Goal: Information Seeking & Learning: Learn about a topic

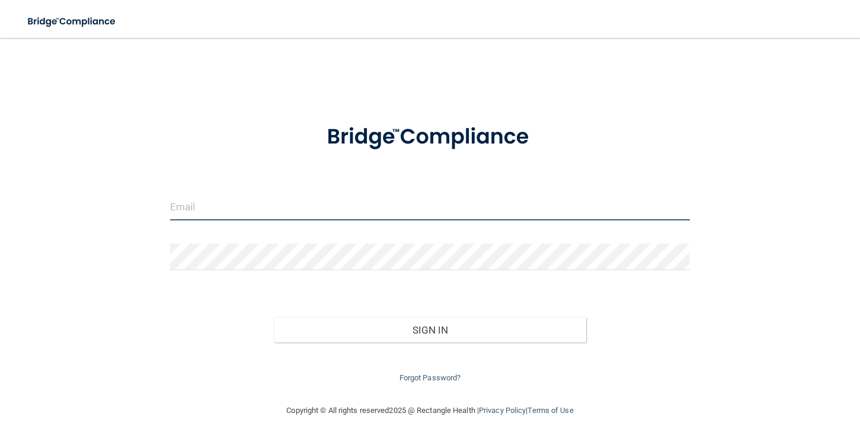
click at [352, 203] on input "email" at bounding box center [430, 207] width 520 height 27
type input "[PERSON_NAME][EMAIL_ADDRESS][DOMAIN_NAME]"
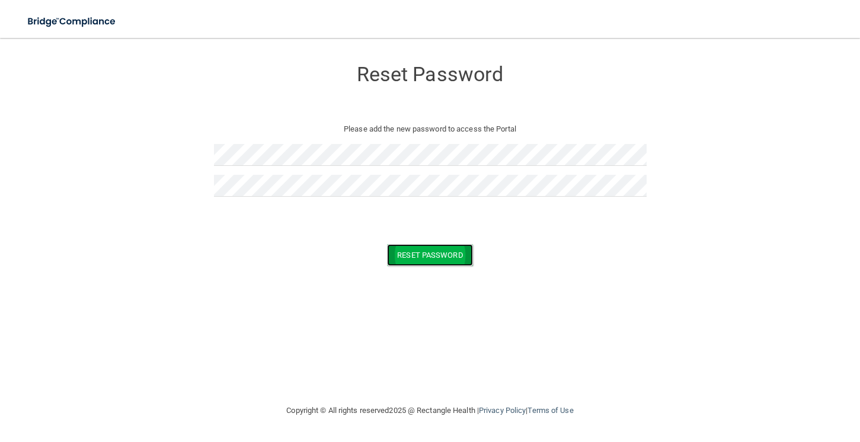
click at [439, 258] on button "Reset Password" at bounding box center [429, 255] width 85 height 22
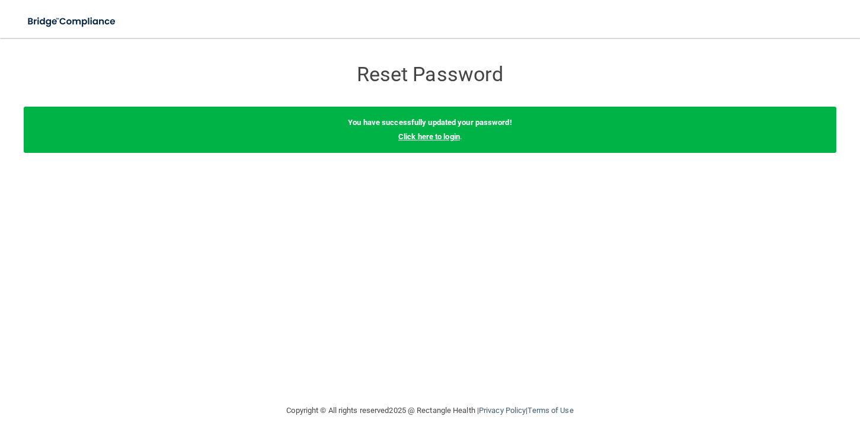
click at [427, 135] on link "Click here to login" at bounding box center [429, 136] width 62 height 9
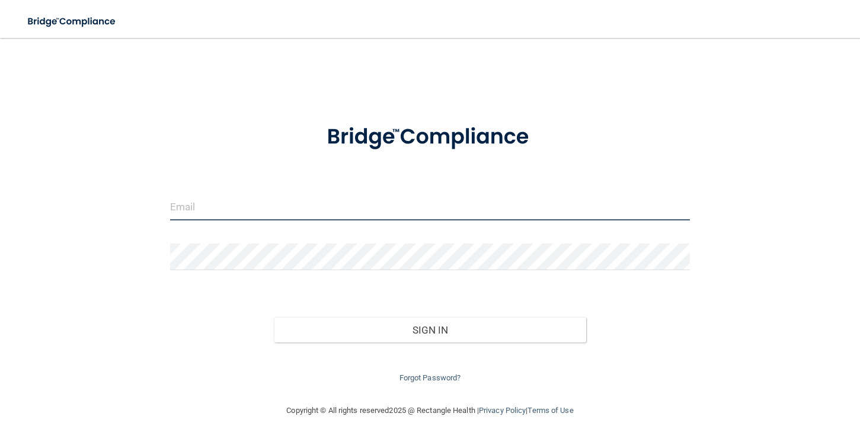
type input "[PERSON_NAME][EMAIL_ADDRESS][DOMAIN_NAME]"
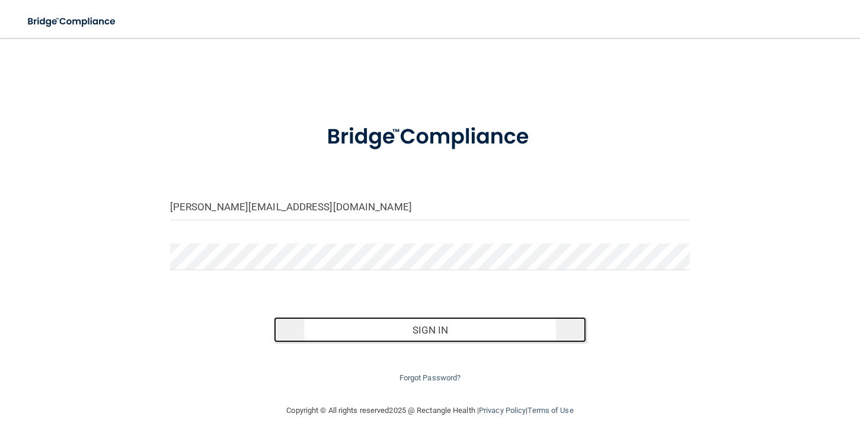
click at [404, 339] on button "Sign In" at bounding box center [430, 330] width 312 height 26
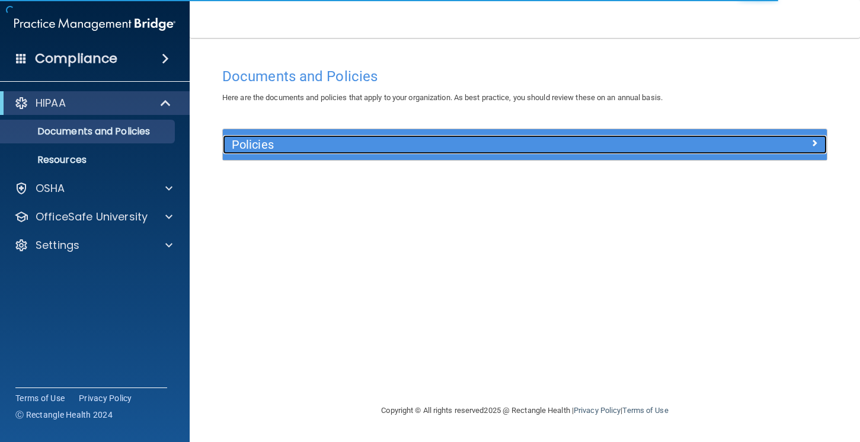
click at [426, 139] on h5 "Policies" at bounding box center [449, 144] width 435 height 13
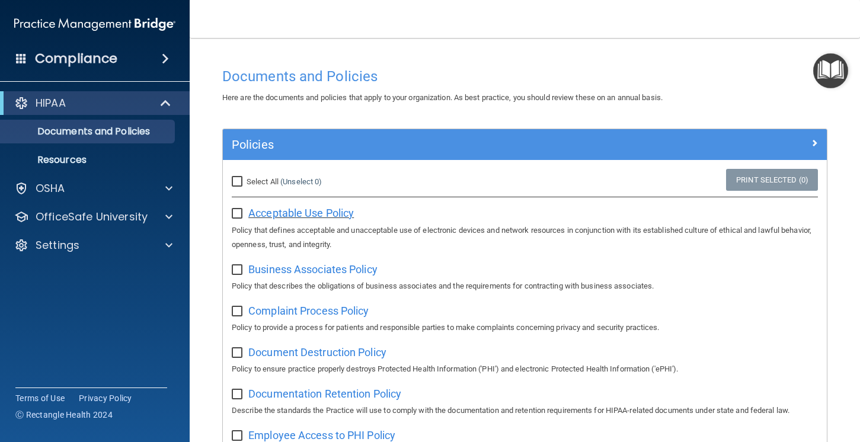
click at [267, 214] on span "Acceptable Use Policy" at bounding box center [301, 213] width 106 height 12
click at [298, 273] on span "Business Associates Policy" at bounding box center [312, 269] width 129 height 12
click at [237, 185] on input "Select All (Unselect 0) Unselect All" at bounding box center [239, 181] width 14 height 9
checkbox input "true"
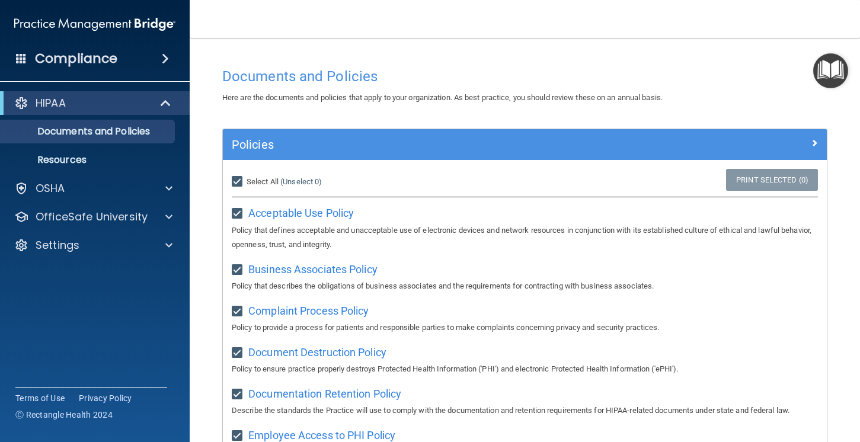
checkbox input "true"
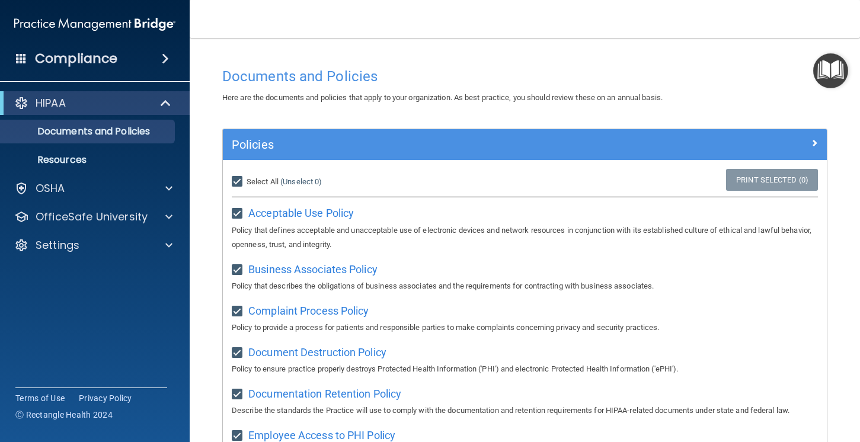
checkbox input "true"
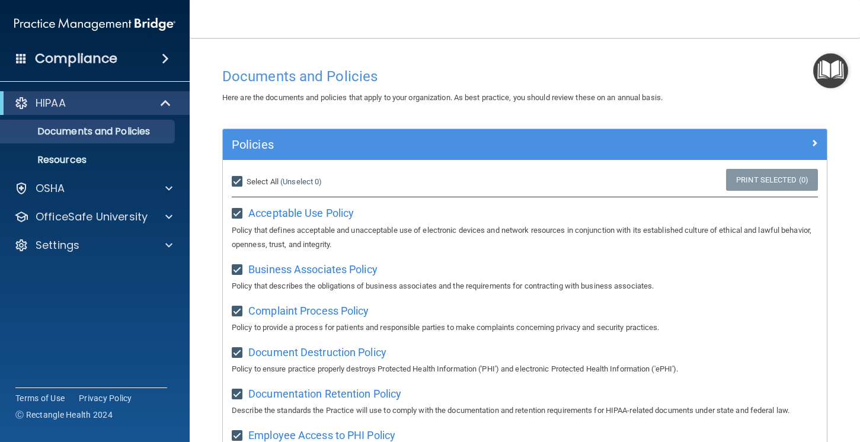
checkbox input "true"
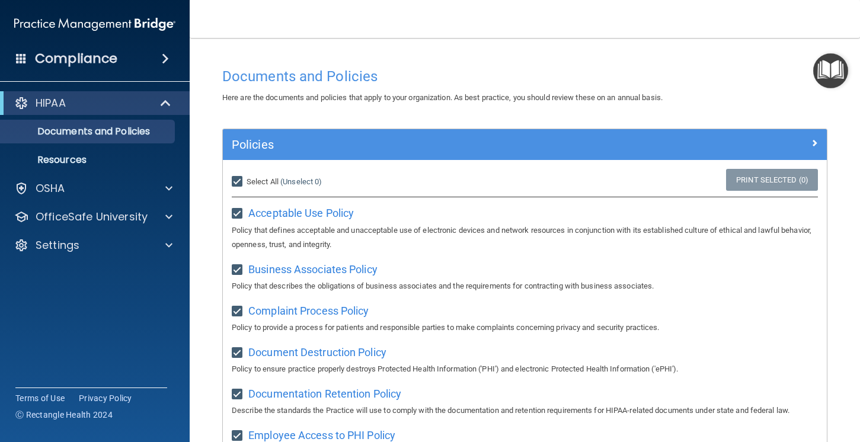
checkbox input "true"
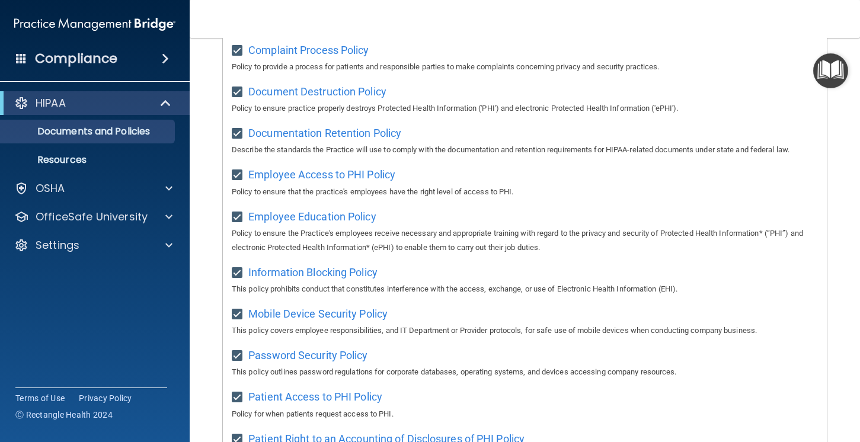
scroll to position [263, 0]
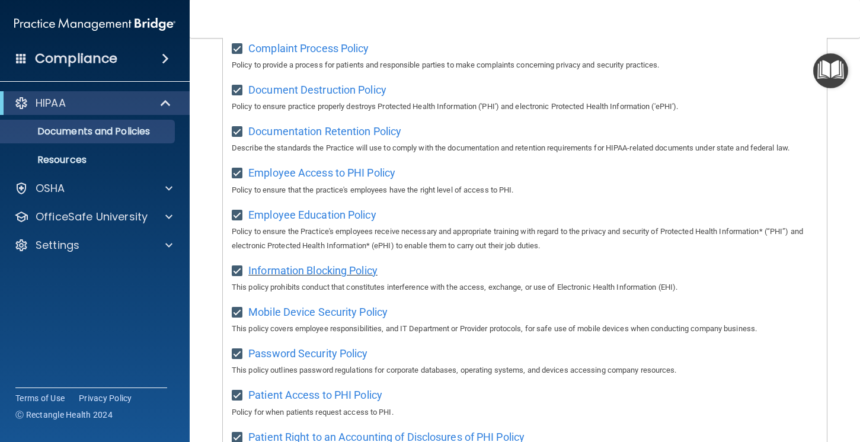
click at [324, 275] on span "Information Blocking Policy" at bounding box center [312, 270] width 129 height 12
click at [82, 163] on p "Resources" at bounding box center [89, 160] width 162 height 12
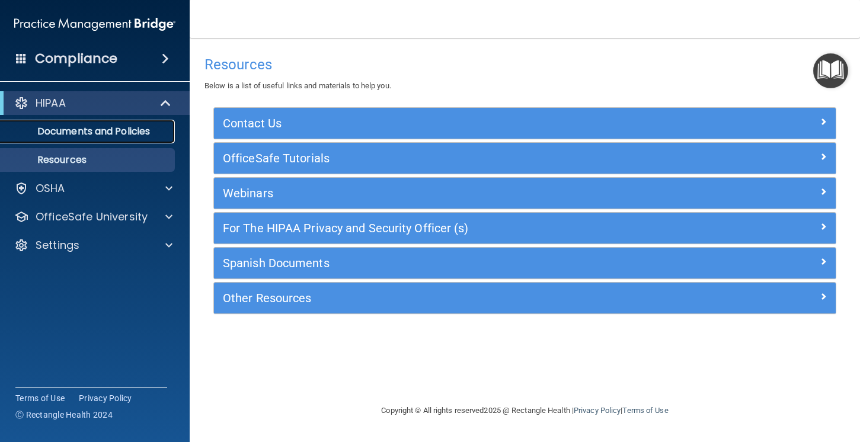
click at [101, 138] on p "Documents and Policies" at bounding box center [89, 132] width 162 height 12
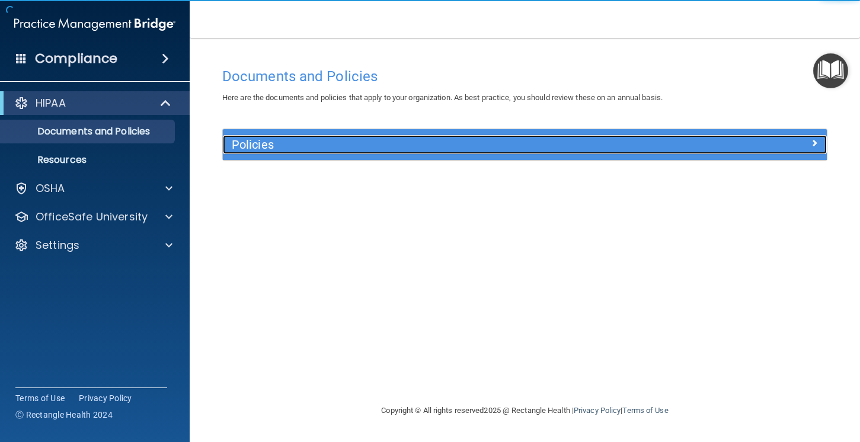
click at [369, 139] on h5 "Policies" at bounding box center [449, 144] width 435 height 13
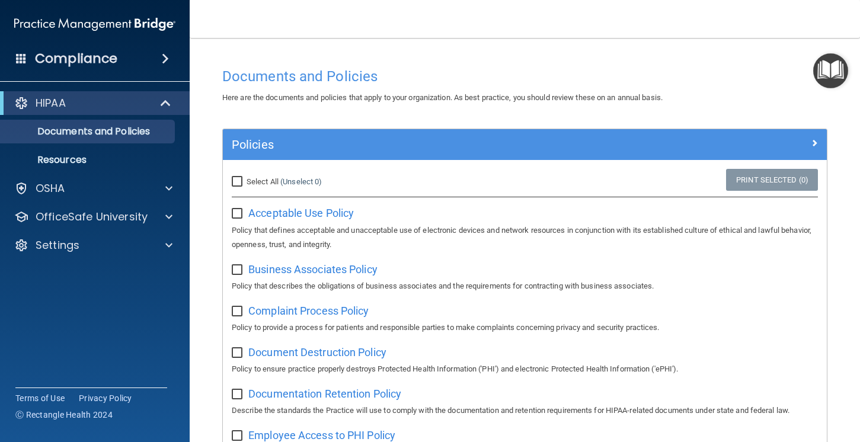
click at [98, 59] on h4 "Compliance" at bounding box center [76, 58] width 82 height 17
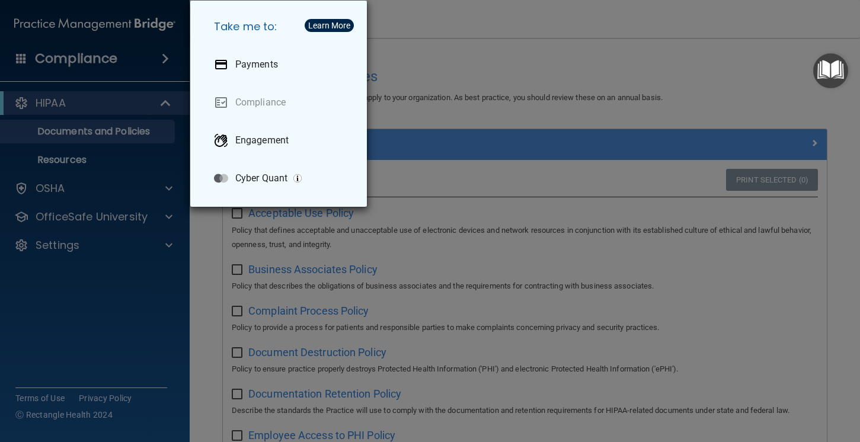
click at [98, 295] on div "Take me to: Payments Compliance Engagement Cyber Quant" at bounding box center [430, 221] width 860 height 442
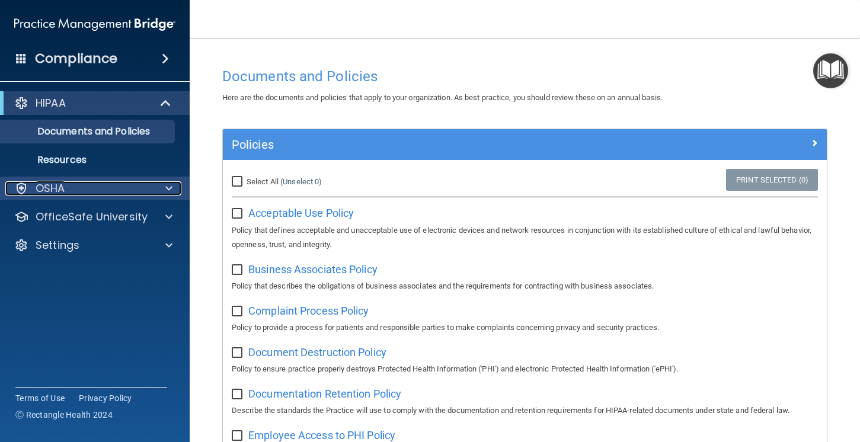
click at [58, 190] on p "OSHA" at bounding box center [51, 188] width 30 height 14
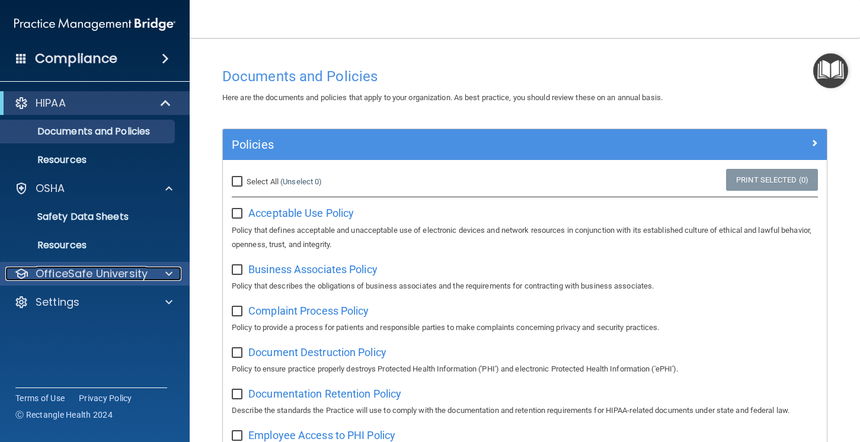
click at [101, 279] on p "OfficeSafe University" at bounding box center [92, 274] width 112 height 14
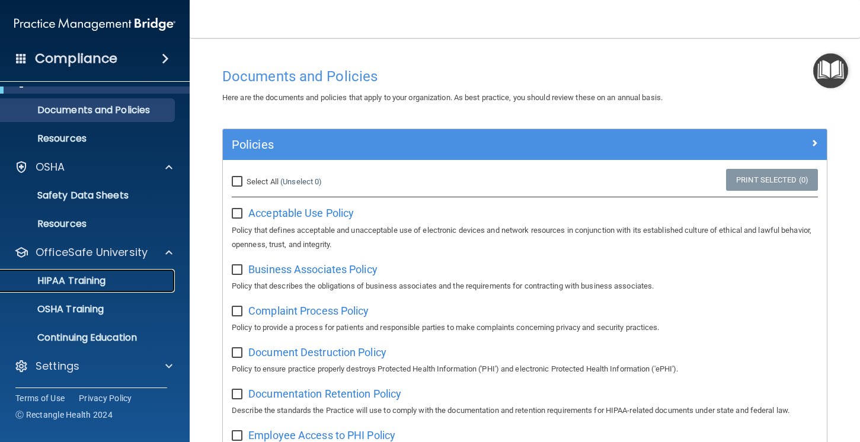
click at [82, 285] on p "HIPAA Training" at bounding box center [57, 281] width 98 height 12
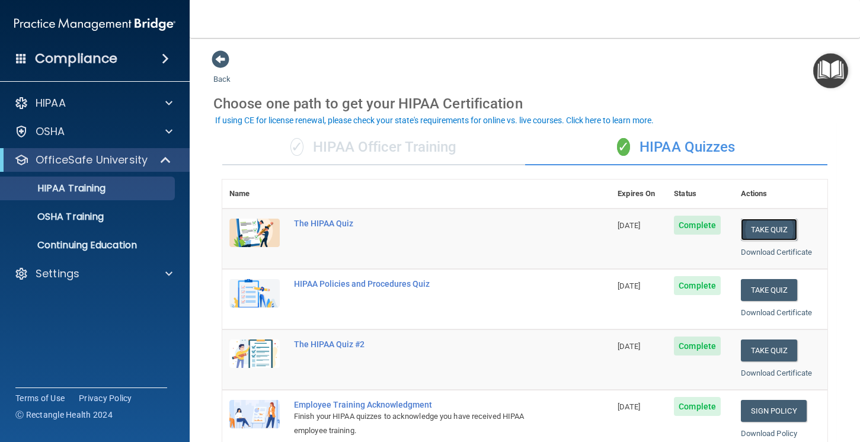
click at [759, 237] on button "Take Quiz" at bounding box center [769, 230] width 57 height 22
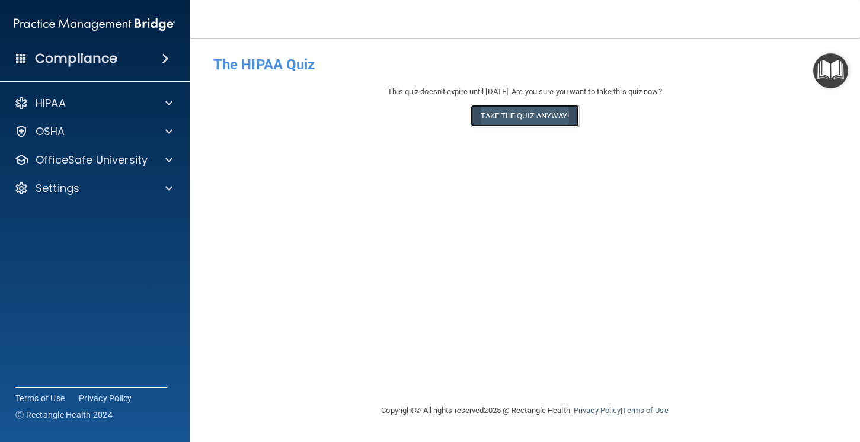
click at [508, 122] on button "Take the quiz anyway!" at bounding box center [525, 116] width 108 height 22
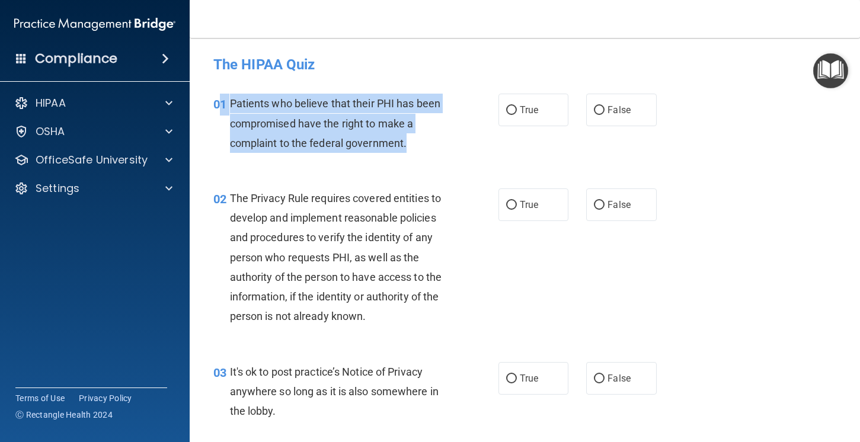
drag, startPoint x: 418, startPoint y: 139, endPoint x: 223, endPoint y: 100, distance: 199.0
click at [223, 100] on div "01 Patients who believe that their PHI has been compromised have the right to m…" at bounding box center [356, 126] width 321 height 65
click at [367, 155] on div "01 Patients who believe that their PHI has been compromised have the right to m…" at bounding box center [356, 126] width 321 height 65
drag, startPoint x: 433, startPoint y: 141, endPoint x: 232, endPoint y: 108, distance: 203.0
click at [232, 108] on div "Patients who believe that their PHI has been compromised have the right to make…" at bounding box center [343, 123] width 227 height 59
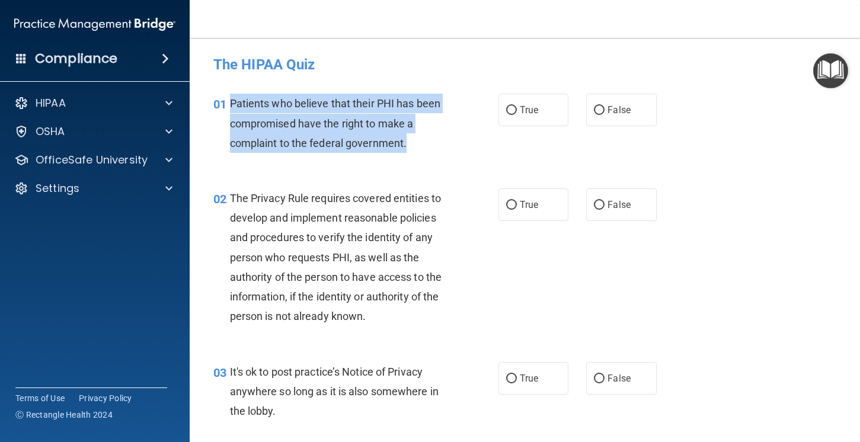
copy span "Patients who believe that their PHI has been compromised have the right to make…"
click at [514, 117] on label "True" at bounding box center [534, 110] width 71 height 33
click at [514, 115] on input "True" at bounding box center [511, 110] width 11 height 9
radio input "true"
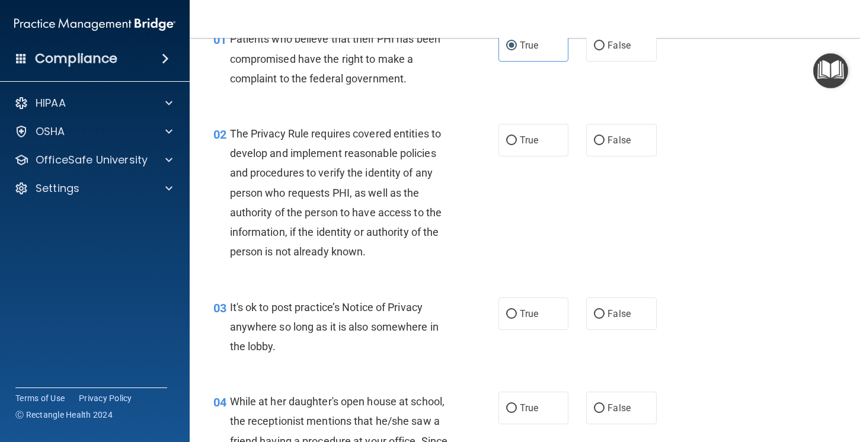
scroll to position [69, 0]
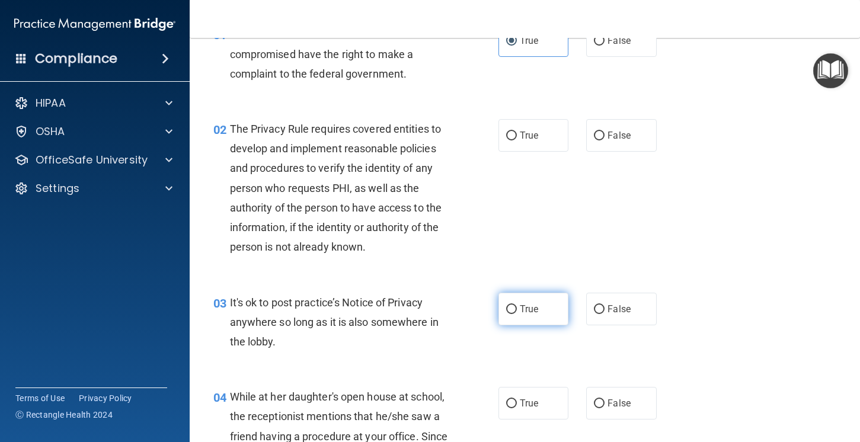
click at [531, 314] on span "True" at bounding box center [529, 309] width 18 height 11
click at [517, 314] on input "True" at bounding box center [511, 309] width 11 height 9
radio input "true"
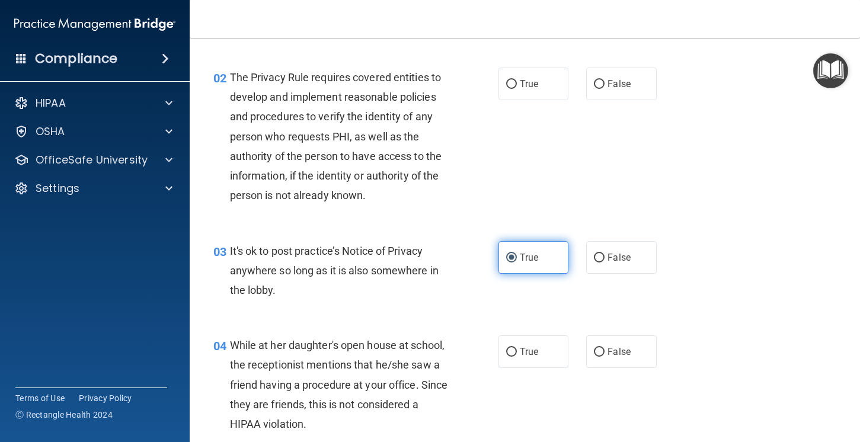
scroll to position [122, 0]
click at [622, 352] on span "False" at bounding box center [619, 351] width 23 height 11
click at [605, 352] on input "False" at bounding box center [599, 351] width 11 height 9
radio input "true"
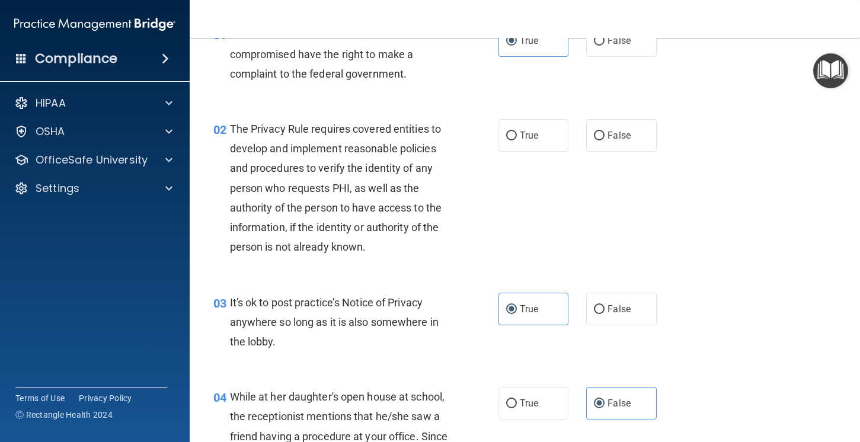
scroll to position [70, 0]
click at [515, 135] on input "True" at bounding box center [511, 135] width 11 height 9
radio input "true"
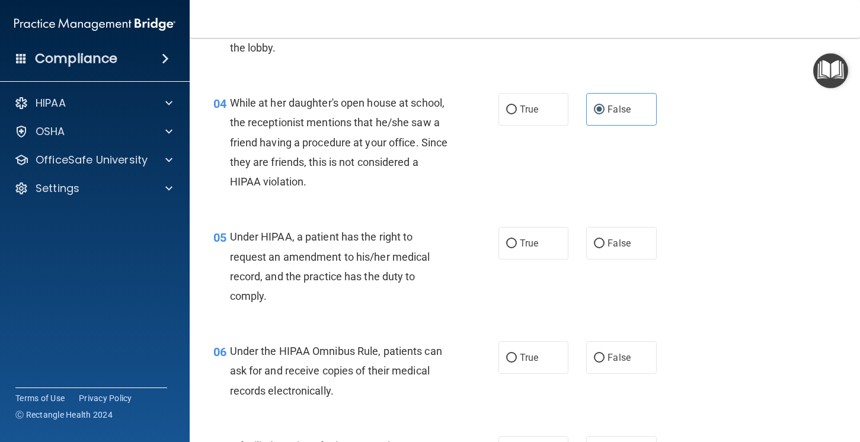
scroll to position [377, 0]
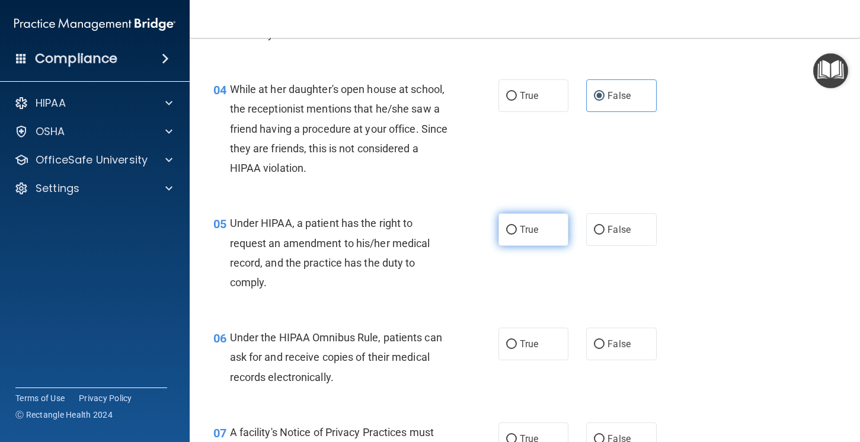
click at [556, 232] on label "True" at bounding box center [534, 229] width 71 height 33
click at [517, 232] on input "True" at bounding box center [511, 230] width 11 height 9
radio input "true"
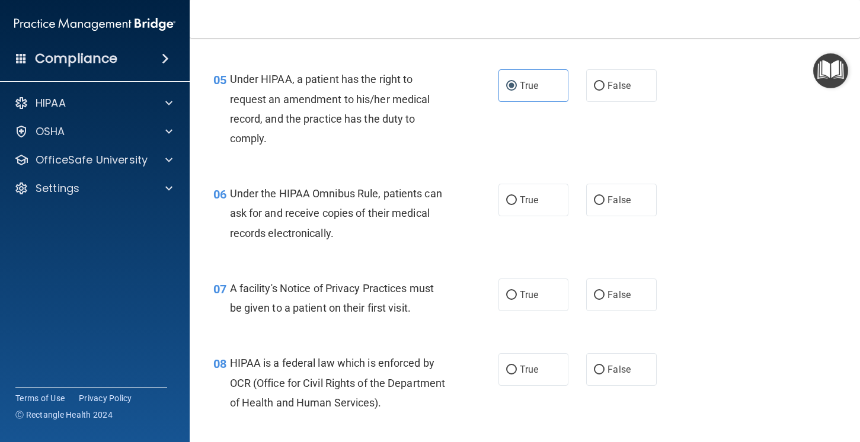
scroll to position [518, 0]
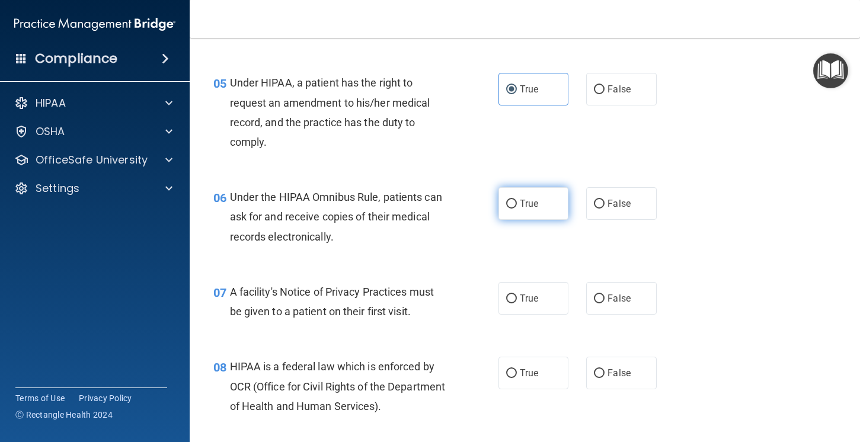
click at [512, 214] on label "True" at bounding box center [534, 203] width 71 height 33
click at [512, 209] on input "True" at bounding box center [511, 204] width 11 height 9
radio input "true"
click at [516, 300] on input "True" at bounding box center [511, 299] width 11 height 9
radio input "true"
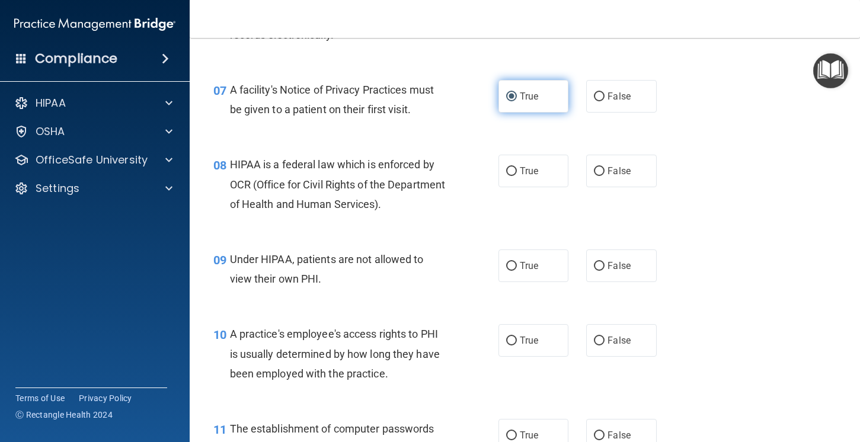
scroll to position [727, 0]
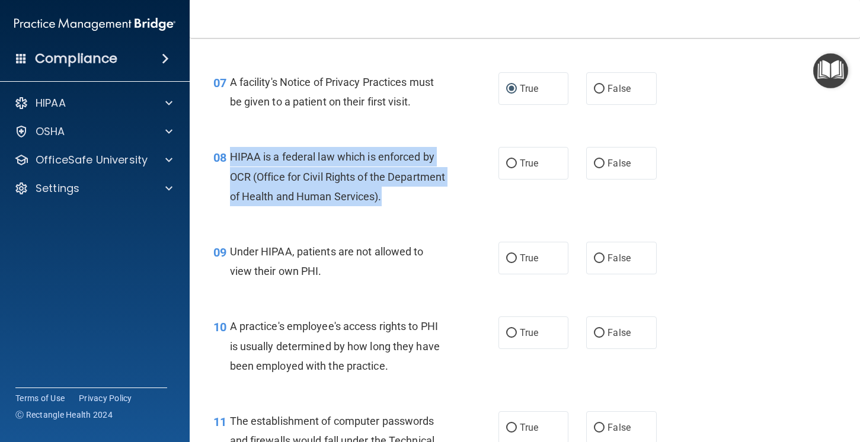
drag, startPoint x: 451, startPoint y: 196, endPoint x: 231, endPoint y: 157, distance: 223.4
click at [231, 157] on div "HIPAA is a federal law which is enforced by OCR (Office for Civil Rights of the…" at bounding box center [343, 176] width 227 height 59
copy span "HIPAA is a federal law which is enforced by OCR (Office for Civil Rights of the…"
click at [503, 172] on label "True" at bounding box center [534, 163] width 71 height 33
click at [506, 168] on input "True" at bounding box center [511, 163] width 11 height 9
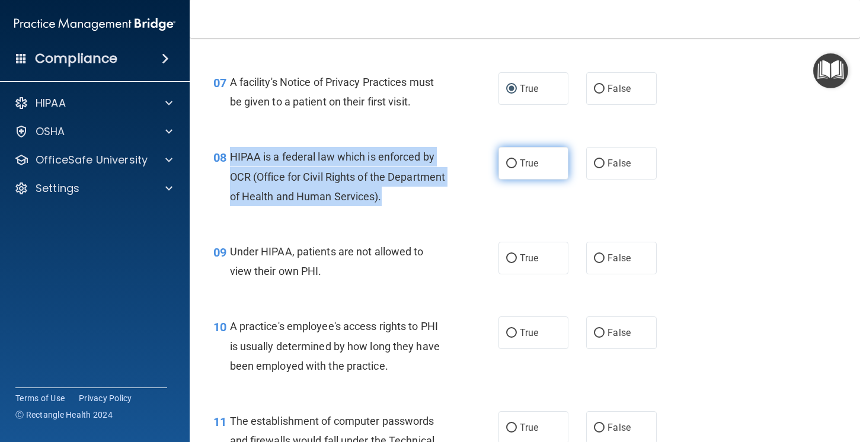
radio input "true"
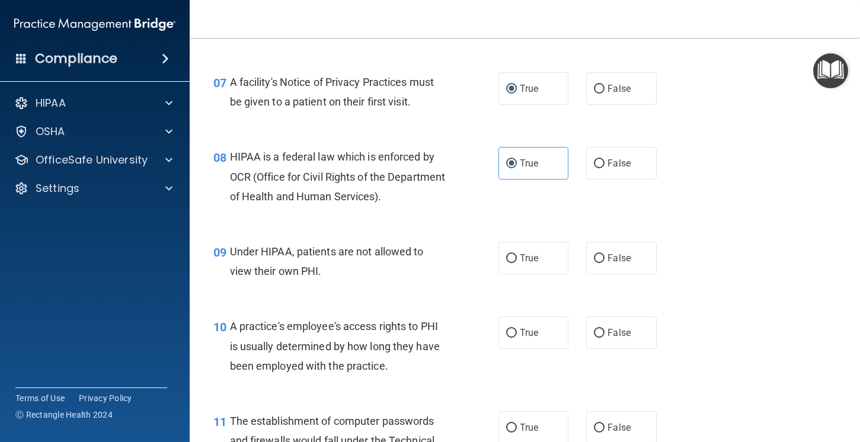
click at [732, 231] on div "09 Under HIPAA, patients are not allowed to view their own PHI. True False" at bounding box center [525, 264] width 641 height 75
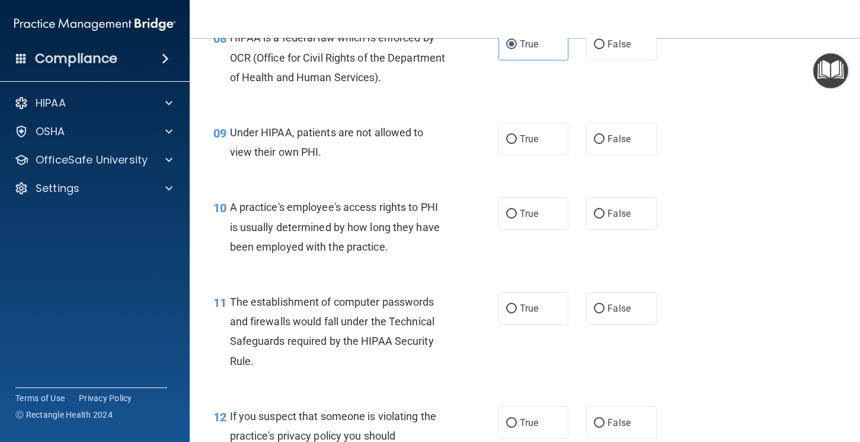
scroll to position [845, 0]
click at [605, 142] on label "False" at bounding box center [621, 140] width 71 height 33
click at [605, 142] on input "False" at bounding box center [599, 140] width 11 height 9
radio input "true"
click at [683, 279] on div "11 The establishment of computer passwords and firewalls would fall under the T…" at bounding box center [525, 336] width 641 height 114
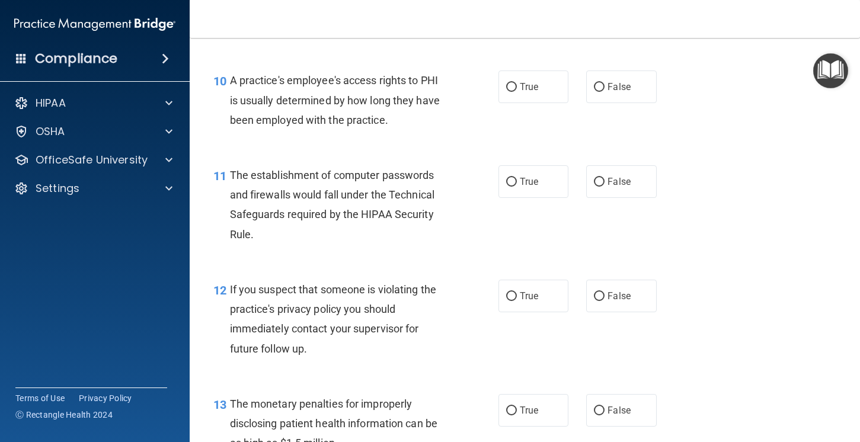
scroll to position [974, 0]
click at [595, 84] on input "False" at bounding box center [599, 86] width 11 height 9
radio input "true"
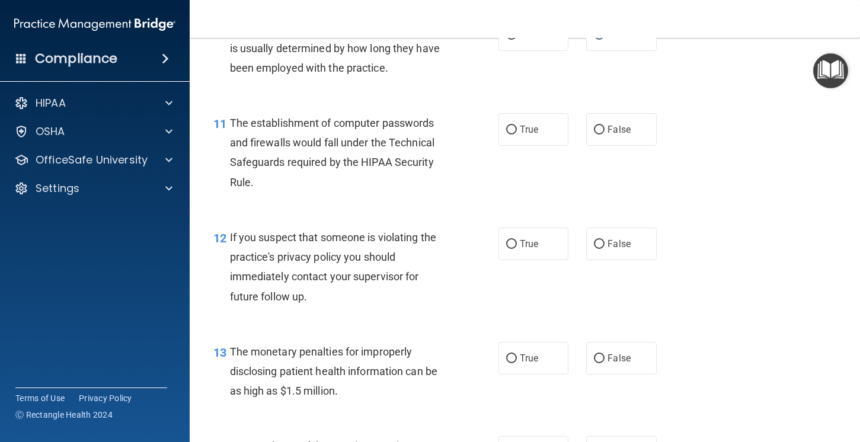
scroll to position [1026, 0]
click at [518, 129] on label "True" at bounding box center [534, 129] width 71 height 33
click at [517, 129] on input "True" at bounding box center [511, 129] width 11 height 9
radio input "true"
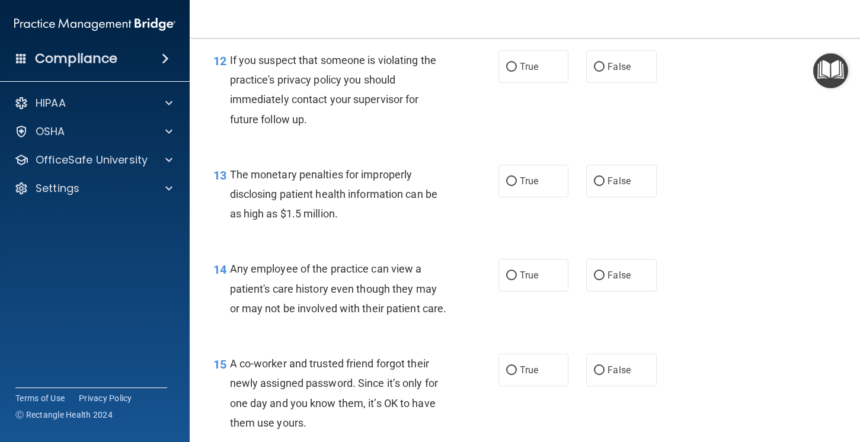
scroll to position [1207, 0]
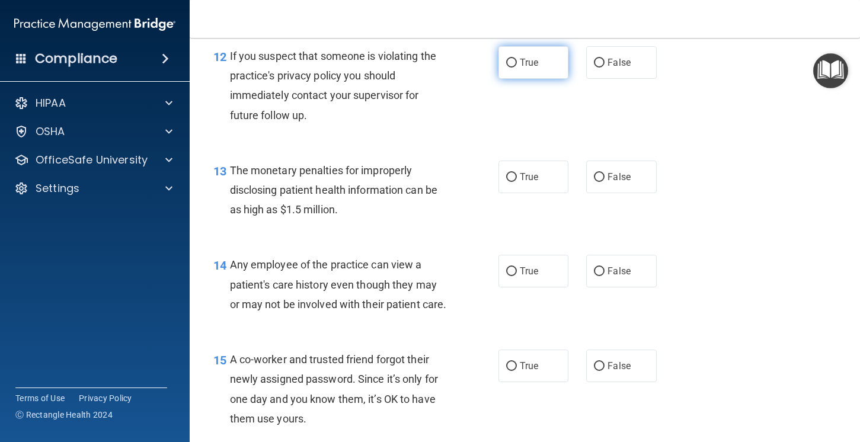
click at [507, 66] on input "True" at bounding box center [511, 63] width 11 height 9
radio input "true"
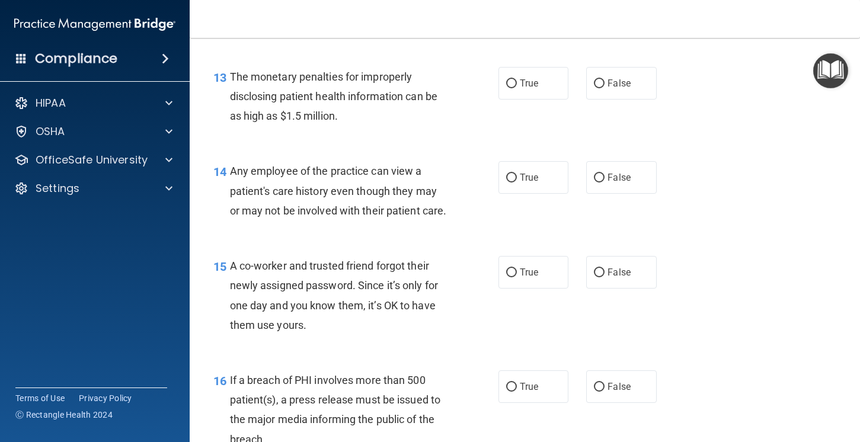
scroll to position [1302, 0]
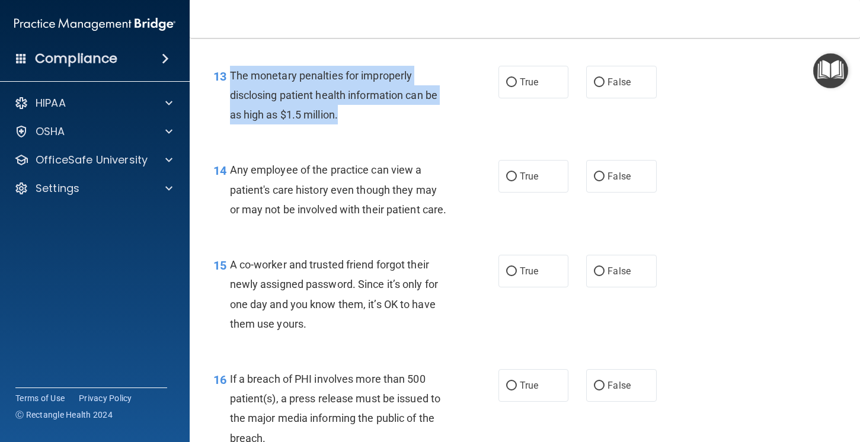
drag, startPoint x: 354, startPoint y: 108, endPoint x: 232, endPoint y: 71, distance: 127.3
click at [232, 71] on div "The monetary penalties for improperly disclosing patient health information can…" at bounding box center [343, 95] width 227 height 59
copy span "The monetary penalties for improperly disclosing patient health information can…"
click at [520, 95] on label "True" at bounding box center [534, 82] width 71 height 33
click at [517, 87] on input "True" at bounding box center [511, 82] width 11 height 9
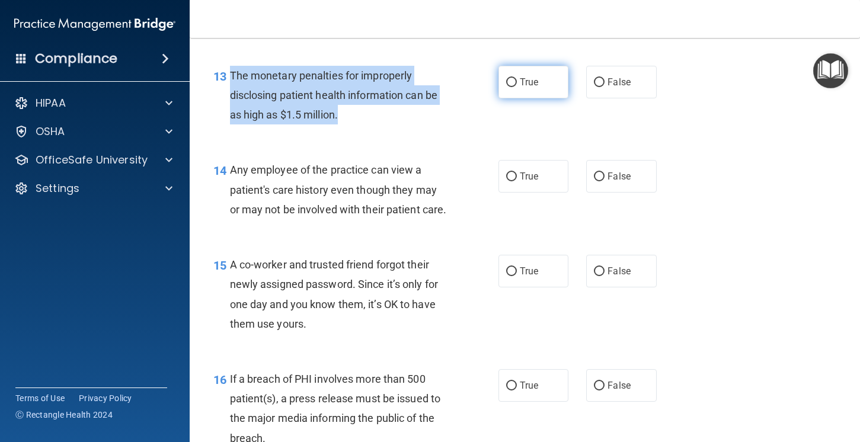
radio input "true"
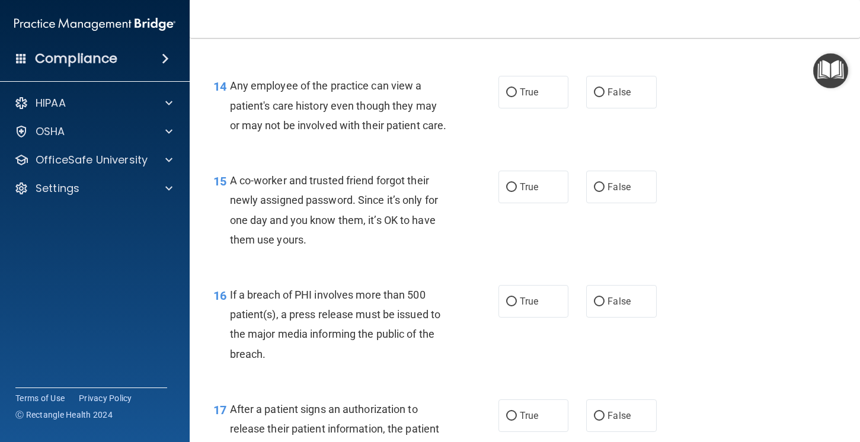
scroll to position [1387, 0]
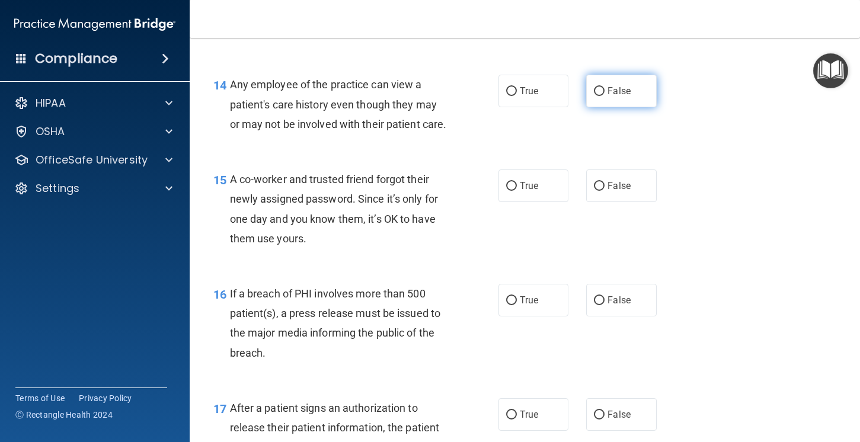
click at [606, 98] on label "False" at bounding box center [621, 91] width 71 height 33
click at [605, 96] on input "False" at bounding box center [599, 91] width 11 height 9
radio input "true"
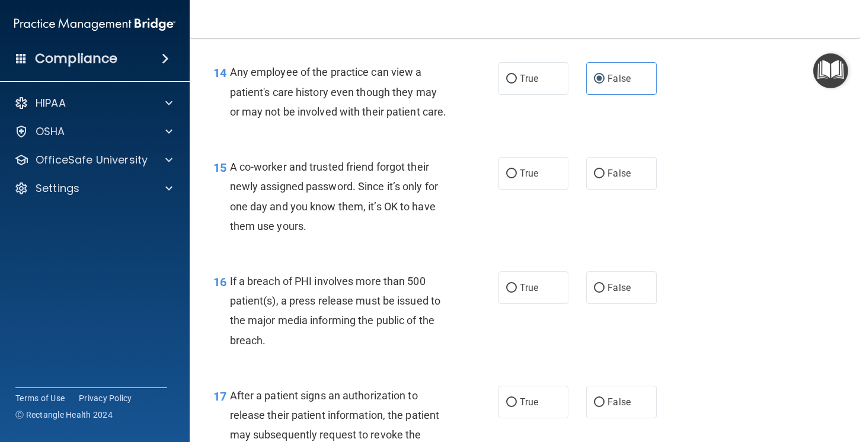
scroll to position [1393, 0]
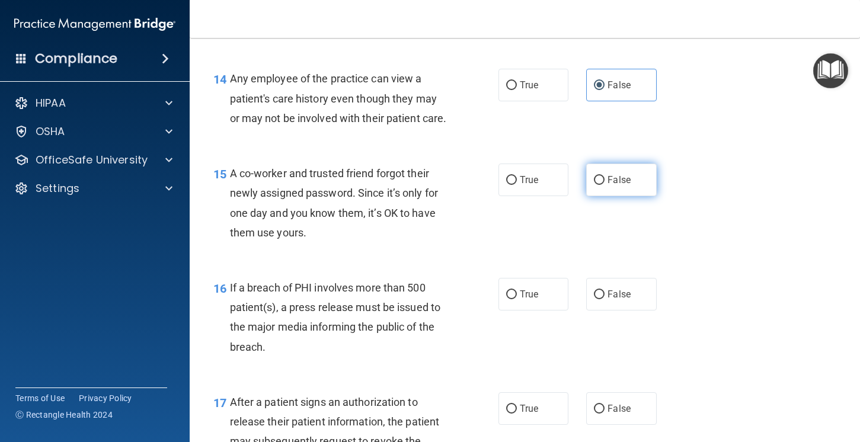
click at [606, 189] on label "False" at bounding box center [621, 180] width 71 height 33
click at [605, 185] on input "False" at bounding box center [599, 180] width 11 height 9
radio input "true"
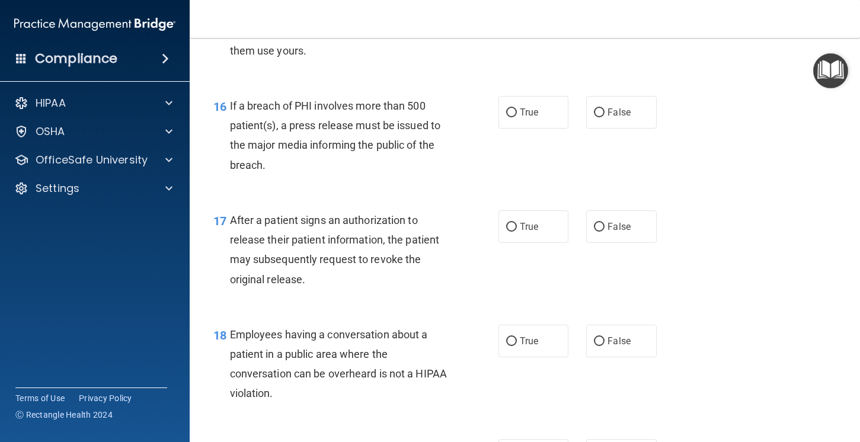
scroll to position [1580, 0]
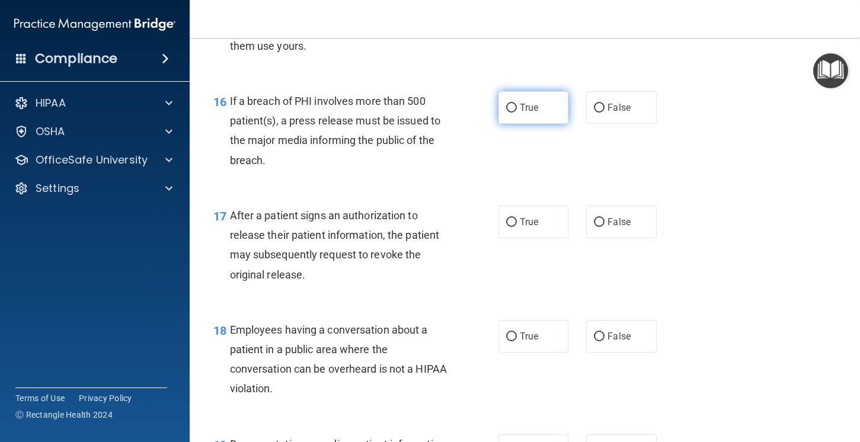
click at [528, 106] on span "True" at bounding box center [529, 107] width 18 height 11
click at [517, 106] on input "True" at bounding box center [511, 108] width 11 height 9
radio input "true"
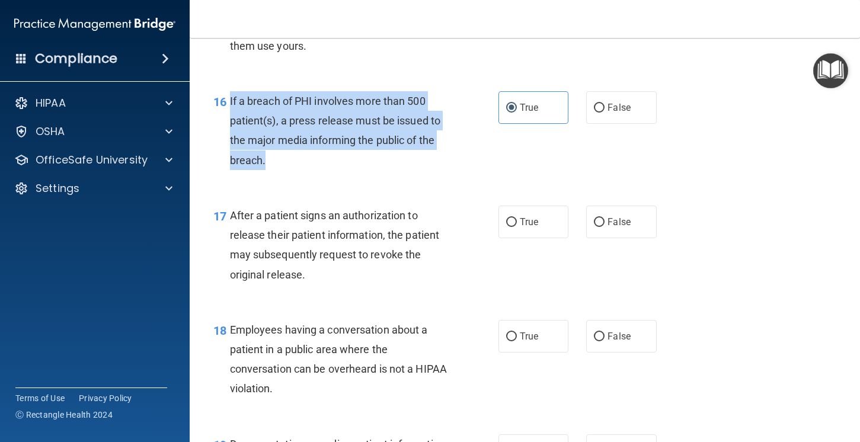
drag, startPoint x: 280, startPoint y: 157, endPoint x: 229, endPoint y: 98, distance: 77.7
click at [230, 98] on div "If a breach of PHI involves more than 500 patient(s), a press release must be i…" at bounding box center [343, 130] width 227 height 79
copy span "If a breach of PHI involves more than 500 patient(s), a press release must be i…"
click at [755, 243] on div "17 After a patient signs an authorization to release their patient information,…" at bounding box center [525, 248] width 641 height 114
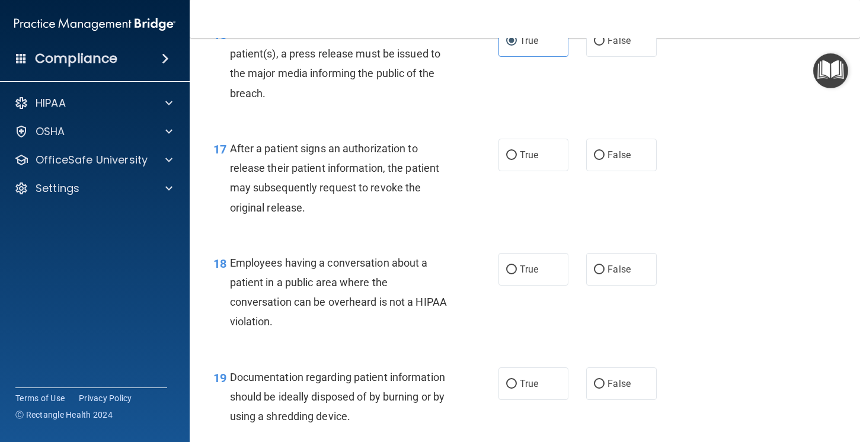
scroll to position [1649, 0]
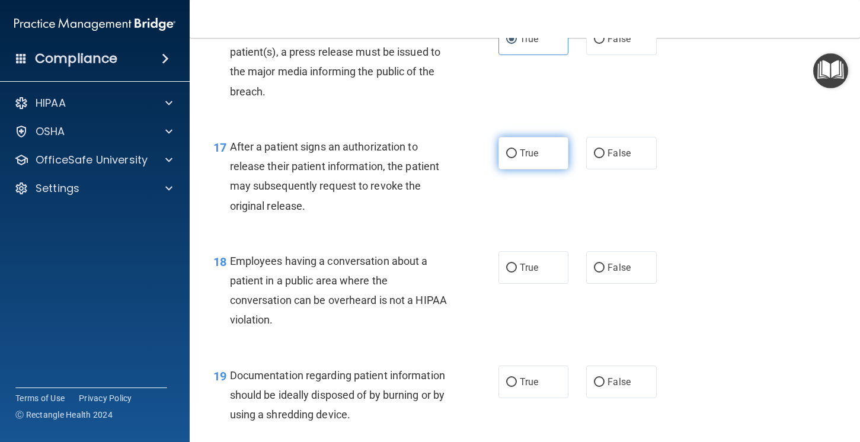
click at [508, 161] on label "True" at bounding box center [534, 153] width 71 height 33
click at [508, 158] on input "True" at bounding box center [511, 153] width 11 height 9
radio input "true"
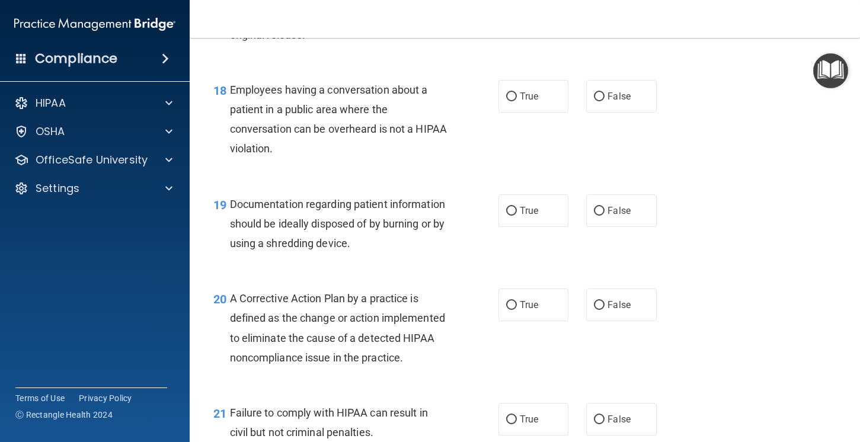
scroll to position [1823, 0]
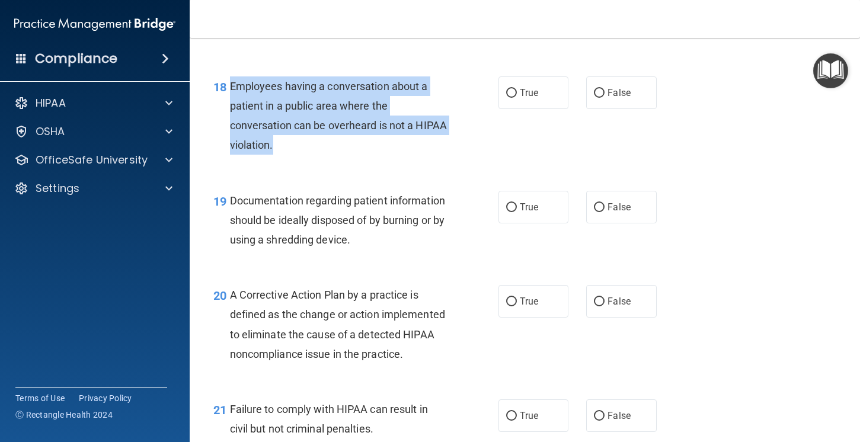
drag, startPoint x: 338, startPoint y: 151, endPoint x: 232, endPoint y: 88, distance: 123.3
click at [232, 88] on div "Employees having a conversation about a patient in a public area where the conv…" at bounding box center [343, 115] width 227 height 79
copy span "Employees having a conversation about a patient in a public area where the conv…"
click at [615, 101] on label "False" at bounding box center [621, 92] width 71 height 33
click at [605, 98] on input "False" at bounding box center [599, 93] width 11 height 9
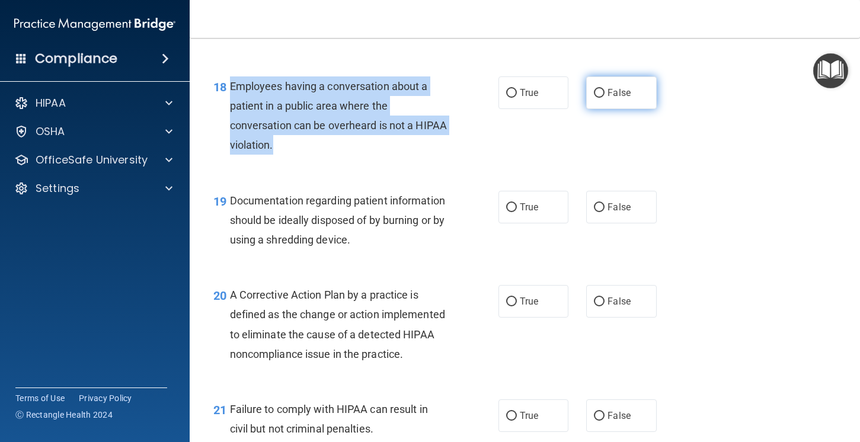
radio input "true"
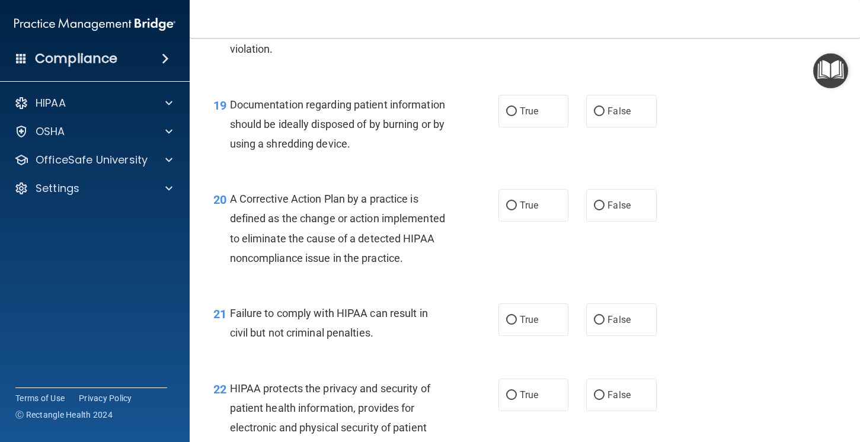
scroll to position [1945, 0]
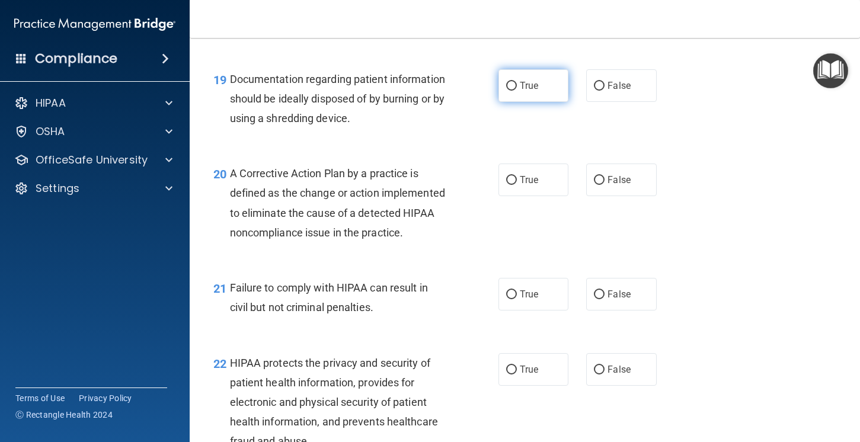
click at [516, 82] on input "True" at bounding box center [511, 86] width 11 height 9
radio input "true"
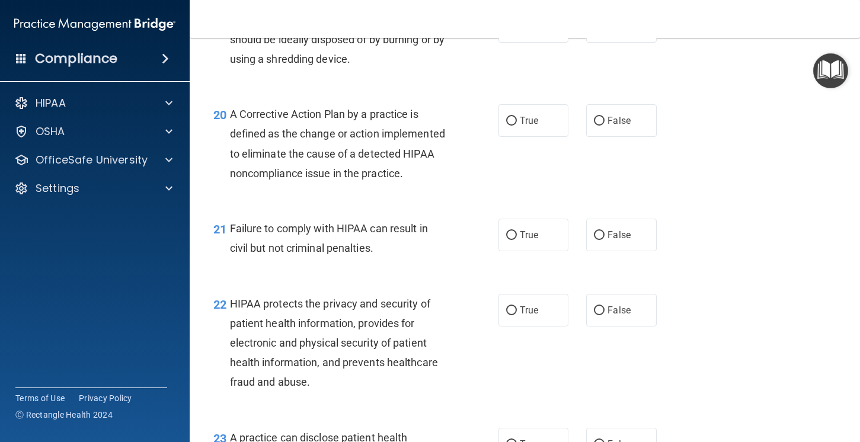
scroll to position [2005, 0]
click at [518, 113] on label "True" at bounding box center [534, 120] width 71 height 33
click at [517, 116] on input "True" at bounding box center [511, 120] width 11 height 9
radio input "true"
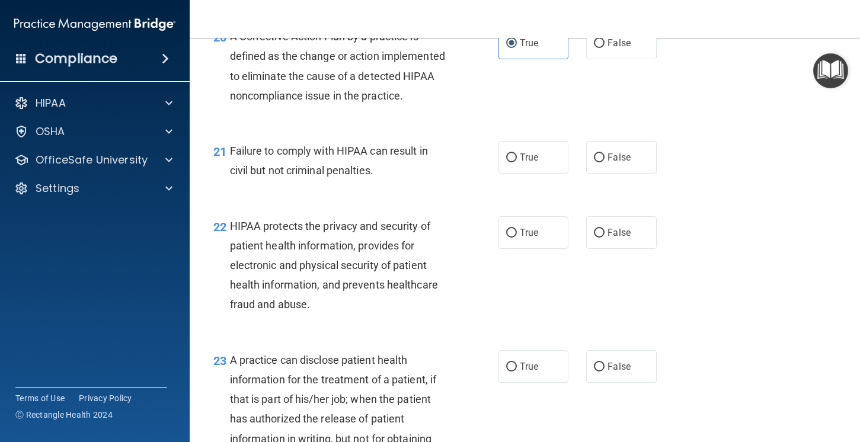
scroll to position [2085, 0]
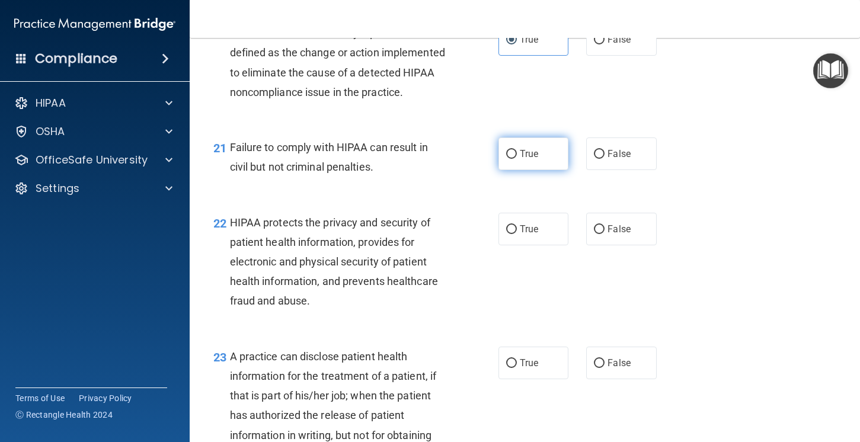
click at [542, 158] on label "True" at bounding box center [534, 154] width 71 height 33
click at [517, 158] on input "True" at bounding box center [511, 154] width 11 height 9
radio input "true"
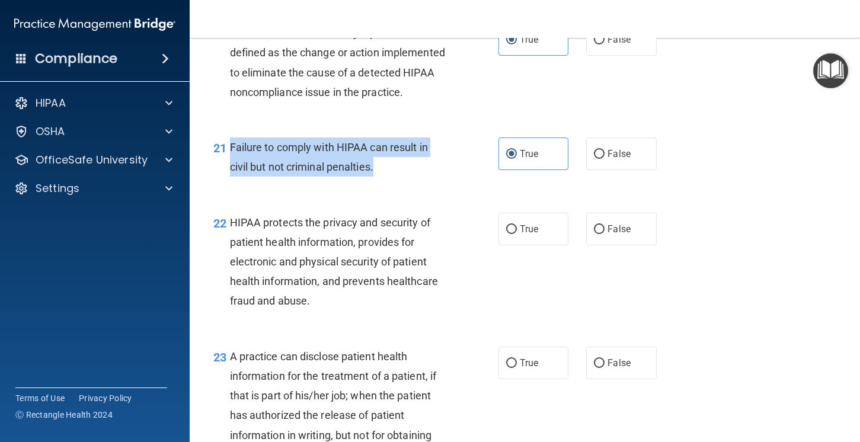
drag, startPoint x: 416, startPoint y: 165, endPoint x: 230, endPoint y: 143, distance: 186.9
click at [230, 143] on div "Failure to comply with HIPAA can result in civil but not criminal penalties." at bounding box center [343, 157] width 227 height 39
copy span "Failure to comply with HIPAA can result in civil but not criminal penalties."
click at [617, 154] on span "False" at bounding box center [619, 153] width 23 height 11
click at [605, 154] on input "False" at bounding box center [599, 154] width 11 height 9
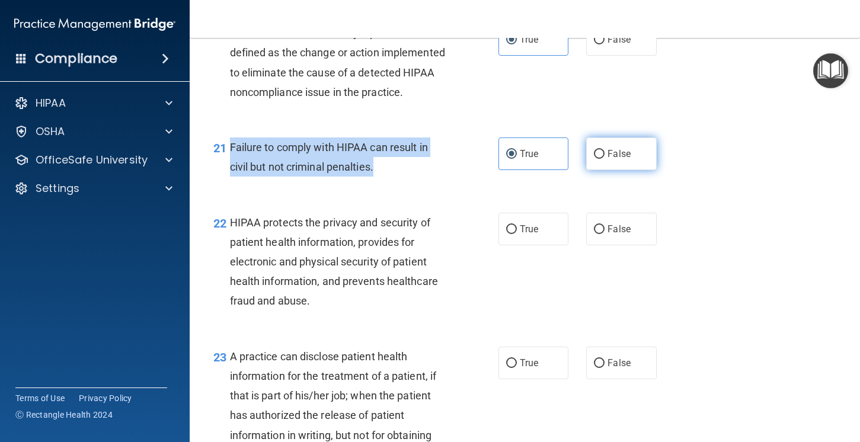
radio input "true"
radio input "false"
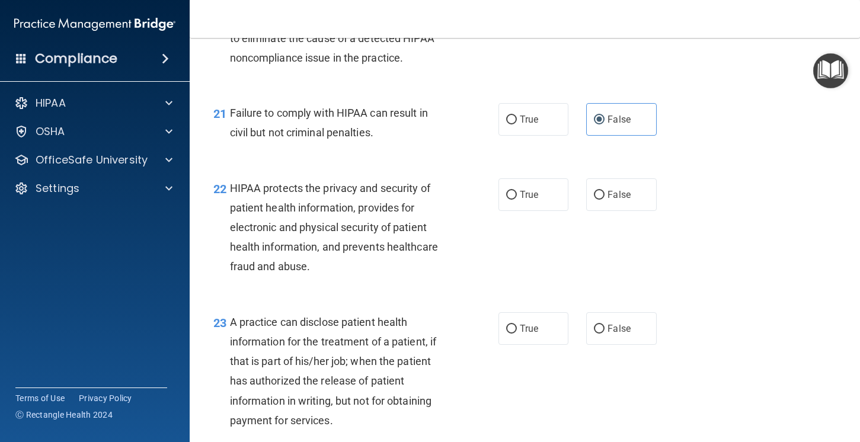
scroll to position [2116, 0]
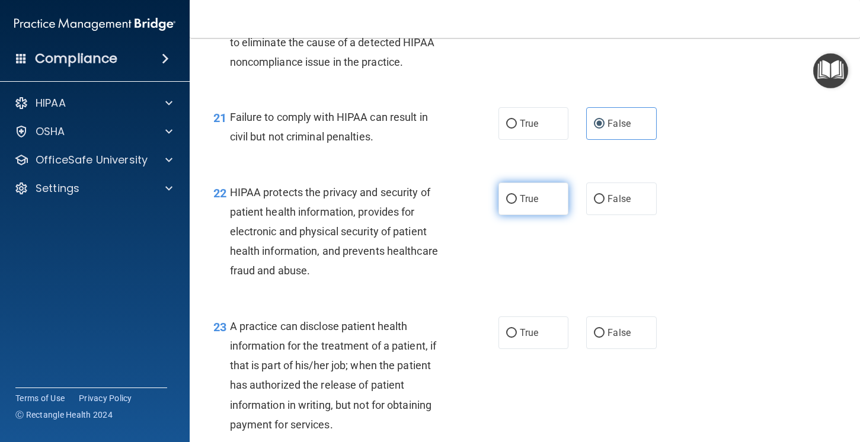
click at [506, 204] on label "True" at bounding box center [534, 199] width 71 height 33
click at [506, 204] on input "True" at bounding box center [511, 199] width 11 height 9
radio input "true"
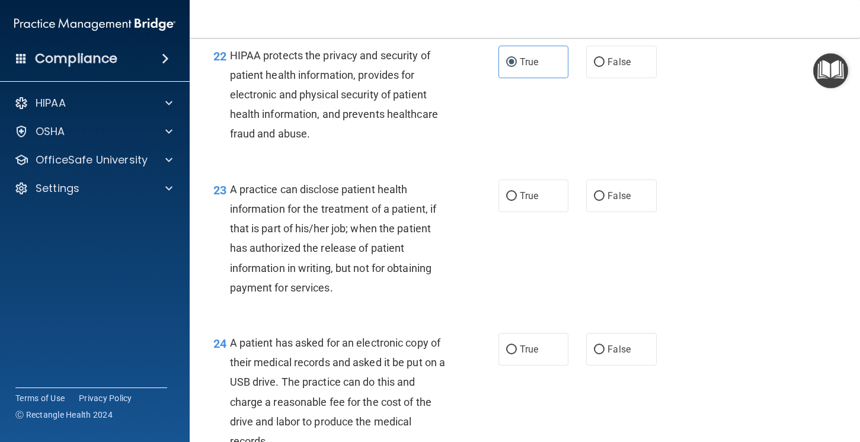
scroll to position [2253, 0]
click at [515, 200] on input "True" at bounding box center [511, 195] width 11 height 9
radio input "true"
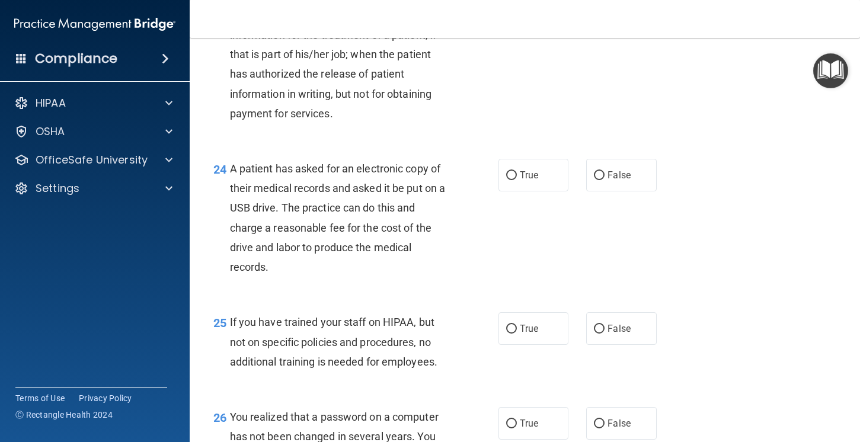
scroll to position [2427, 0]
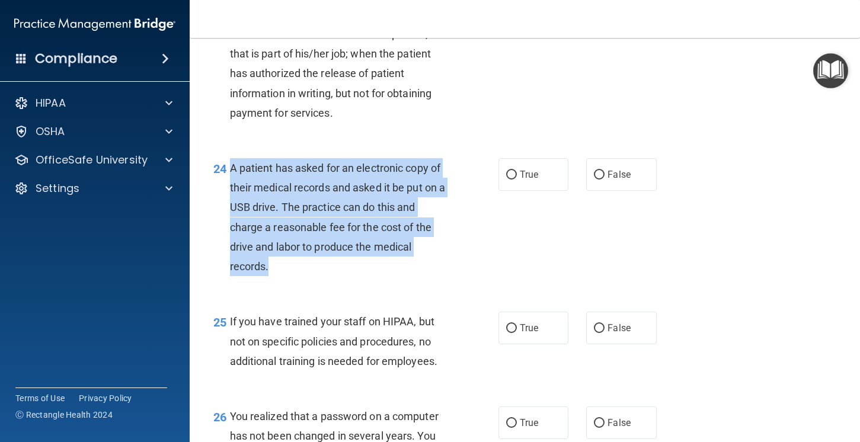
drag, startPoint x: 290, startPoint y: 266, endPoint x: 228, endPoint y: 173, distance: 111.6
click at [228, 173] on div "24 A patient has asked for an electronic copy of their medical records and aske…" at bounding box center [356, 220] width 321 height 124
copy div "A patient has asked for an electronic copy of their medical records and asked i…"
click at [513, 181] on label "True" at bounding box center [534, 174] width 71 height 33
click at [513, 180] on input "True" at bounding box center [511, 175] width 11 height 9
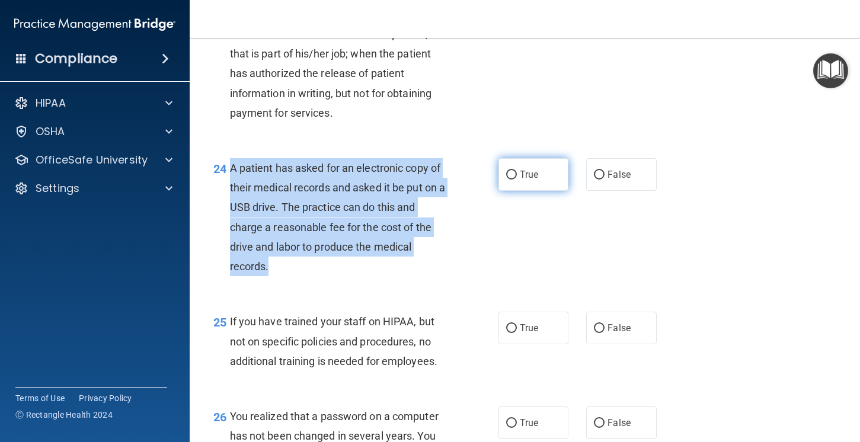
radio input "true"
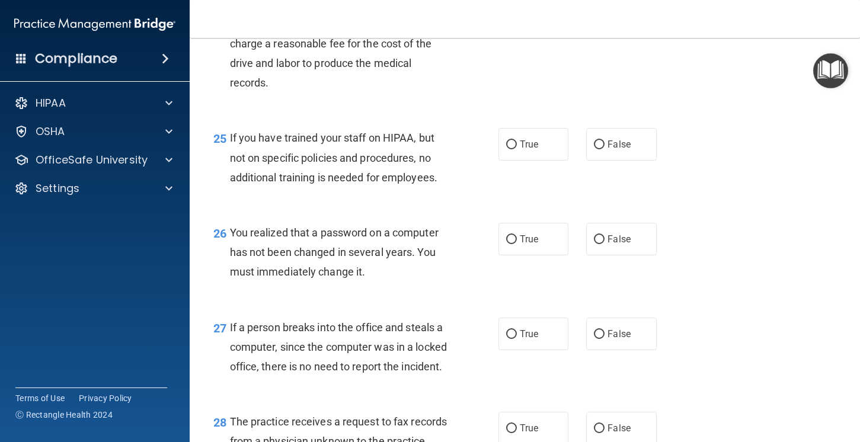
scroll to position [2612, 0]
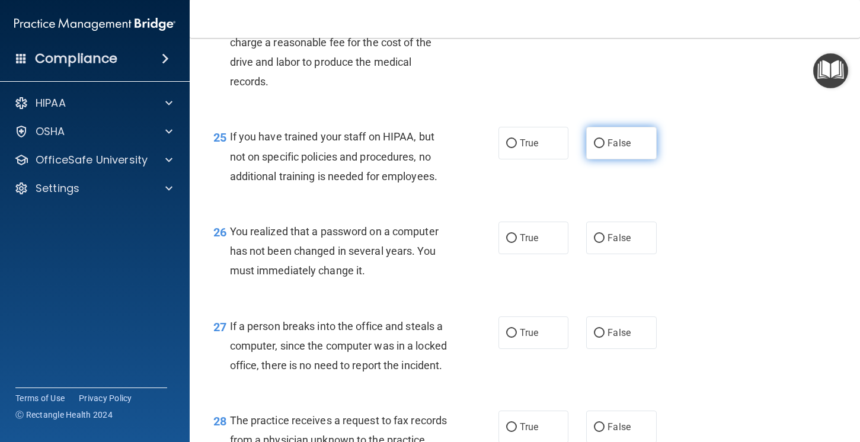
click at [613, 148] on span "False" at bounding box center [619, 143] width 23 height 11
click at [605, 148] on input "False" at bounding box center [599, 143] width 11 height 9
radio input "true"
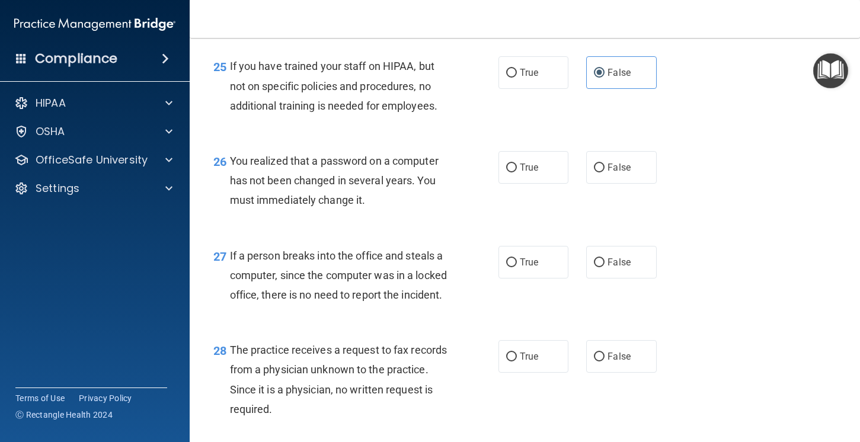
scroll to position [2686, 0]
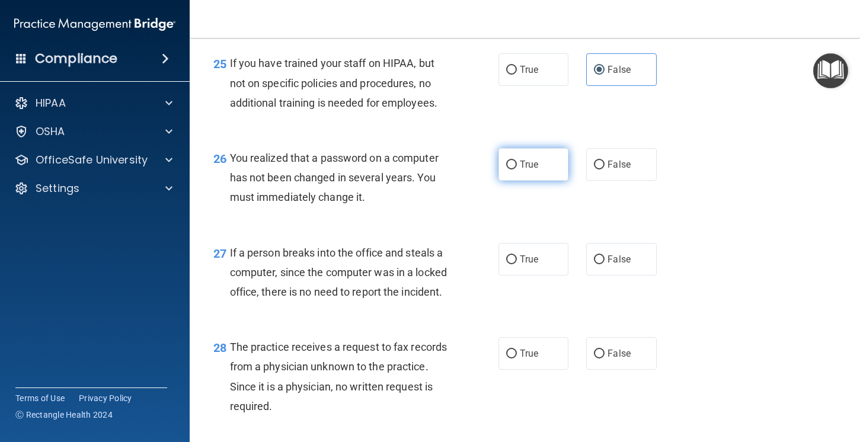
click at [499, 168] on label "True" at bounding box center [534, 164] width 71 height 33
click at [506, 168] on input "True" at bounding box center [511, 165] width 11 height 9
radio input "true"
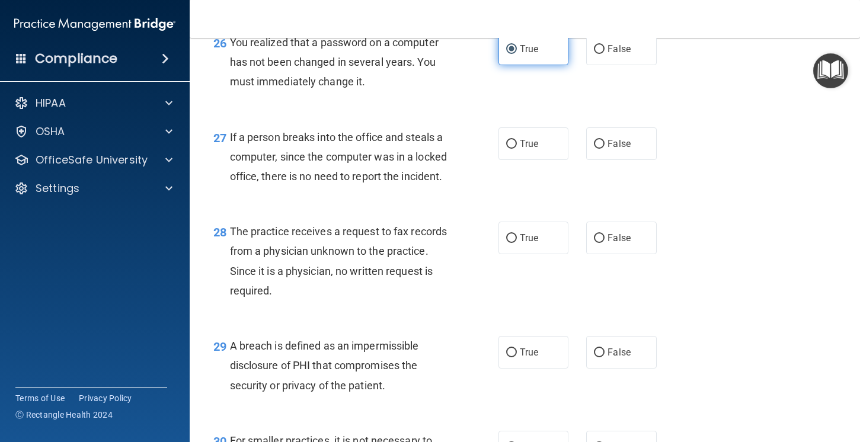
scroll to position [2823, 0]
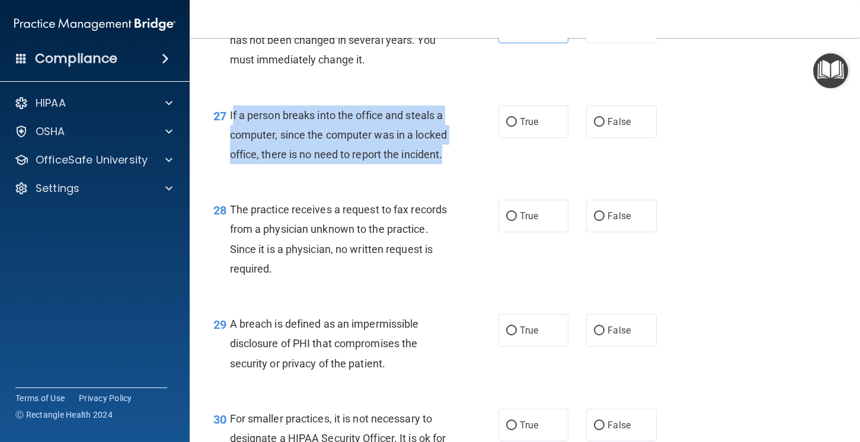
drag, startPoint x: 351, startPoint y: 165, endPoint x: 232, endPoint y: 111, distance: 130.5
click at [232, 111] on div "If a person breaks into the office and steals a computer, since the computer wa…" at bounding box center [343, 135] width 227 height 59
copy span "If a person breaks into the office and steals a computer, since the computer wa…"
click at [624, 123] on span "False" at bounding box center [619, 121] width 23 height 11
click at [605, 123] on input "False" at bounding box center [599, 122] width 11 height 9
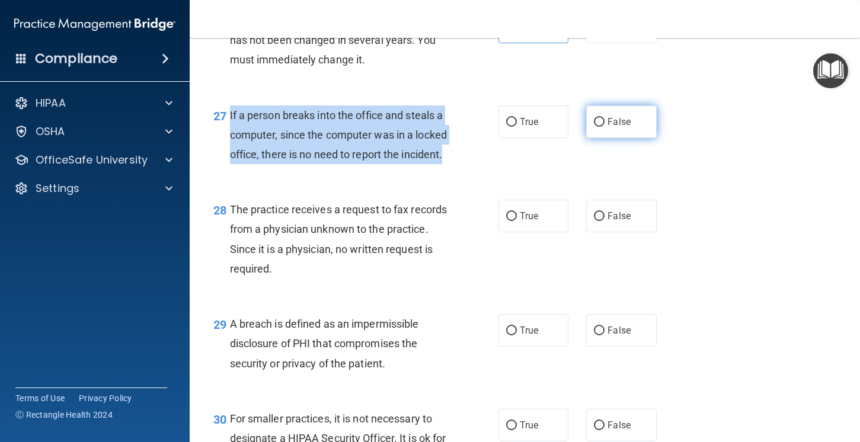
radio input "true"
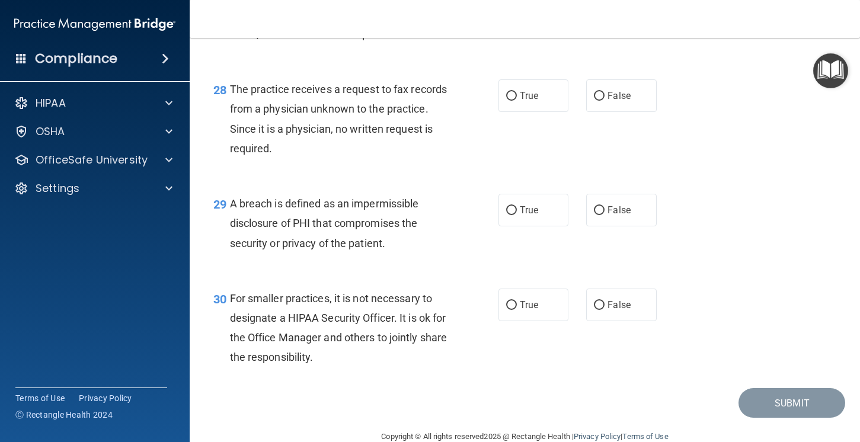
scroll to position [2946, 0]
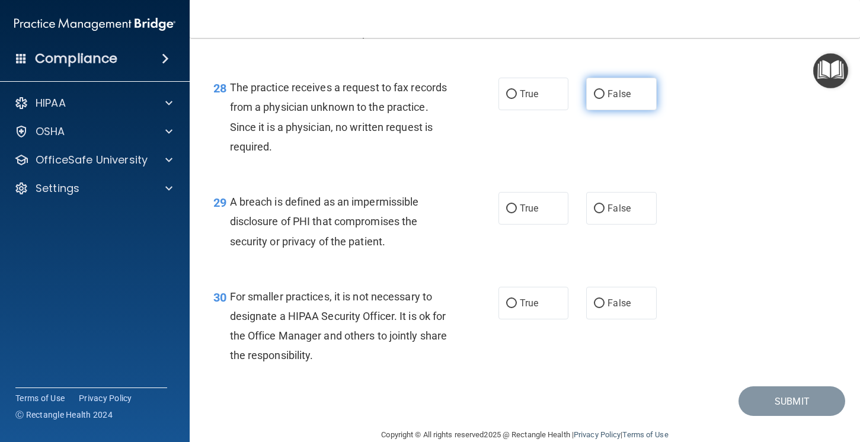
click at [606, 110] on label "False" at bounding box center [621, 94] width 71 height 33
click at [605, 99] on input "False" at bounding box center [599, 94] width 11 height 9
radio input "true"
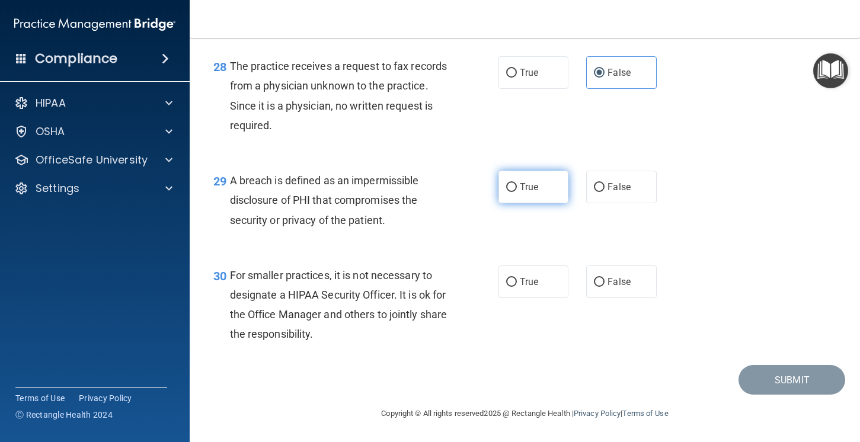
click at [538, 196] on label "True" at bounding box center [534, 187] width 71 height 33
click at [517, 192] on input "True" at bounding box center [511, 187] width 11 height 9
radio input "true"
click at [535, 286] on span "True" at bounding box center [529, 281] width 18 height 11
click at [517, 286] on input "True" at bounding box center [511, 282] width 11 height 9
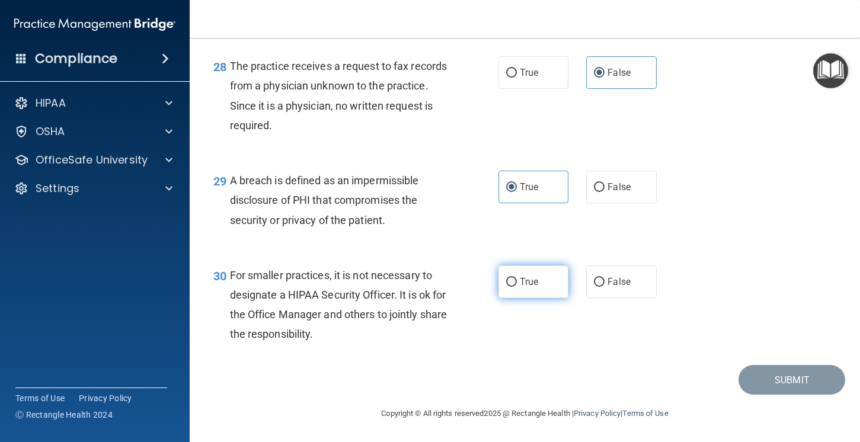
radio input "true"
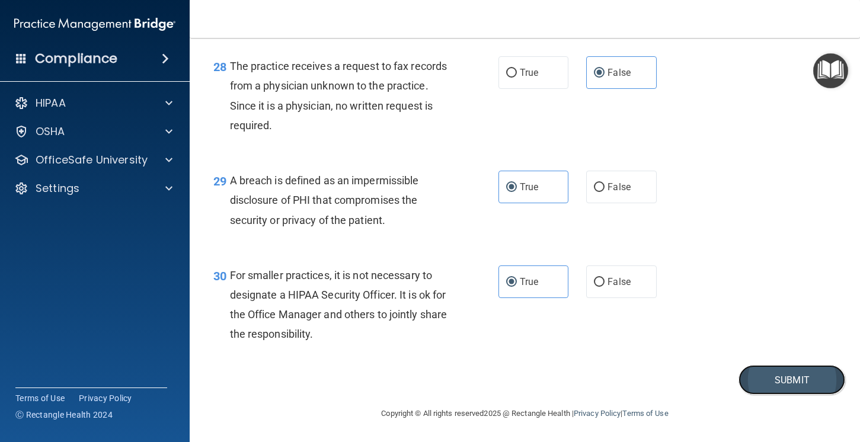
click at [775, 388] on button "Submit" at bounding box center [792, 380] width 107 height 30
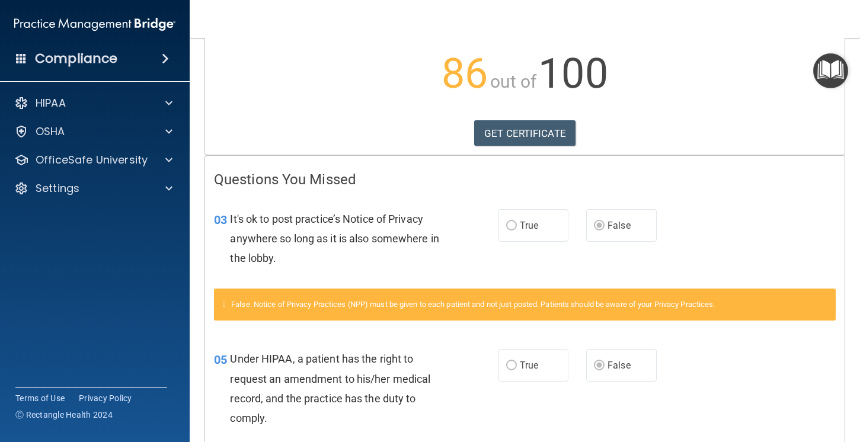
scroll to position [122, 0]
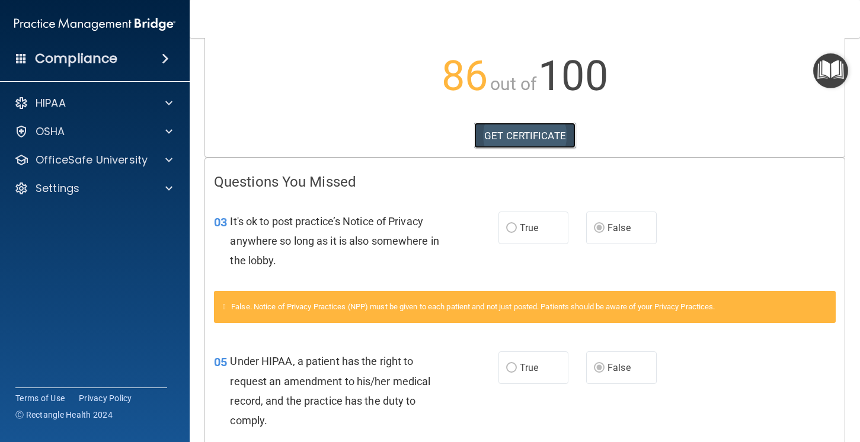
click at [528, 138] on link "GET CERTIFICATE" at bounding box center [524, 136] width 101 height 26
click at [85, 165] on p "OfficeSafe University" at bounding box center [92, 160] width 112 height 14
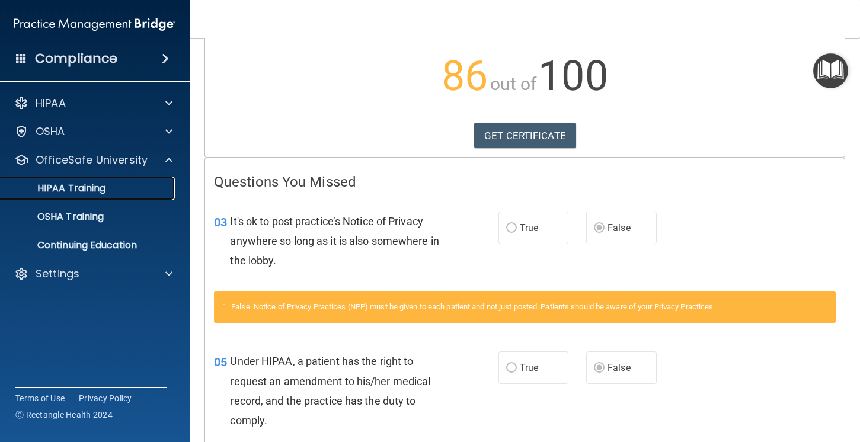
click at [81, 199] on link "HIPAA Training" at bounding box center [81, 189] width 187 height 24
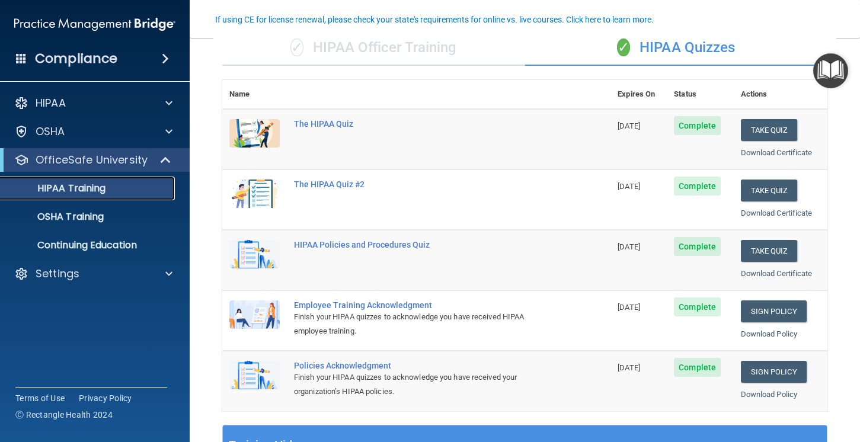
scroll to position [101, 0]
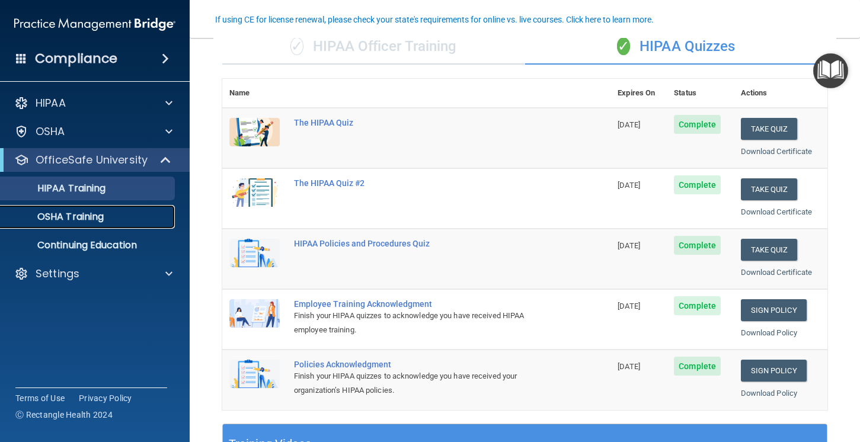
click at [88, 215] on p "OSHA Training" at bounding box center [56, 217] width 96 height 12
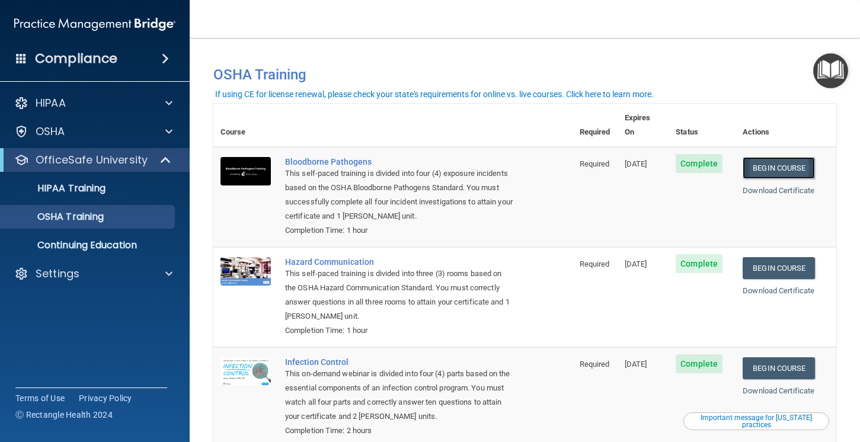
click at [791, 161] on link "Begin Course" at bounding box center [779, 168] width 72 height 22
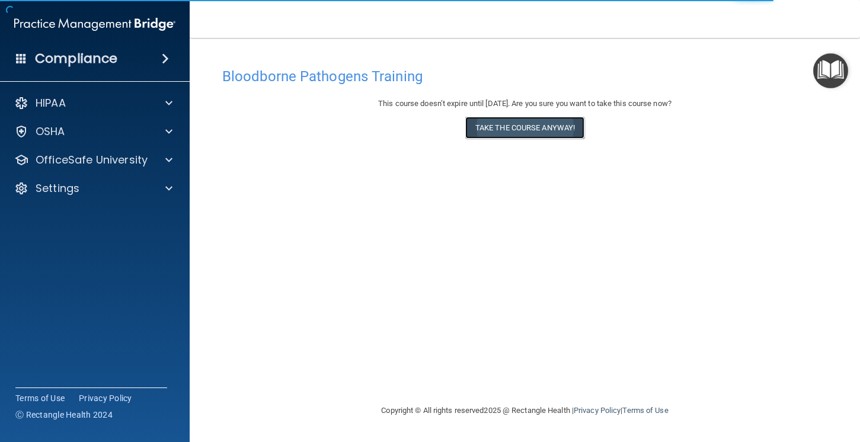
click at [547, 132] on button "Take the course anyway!" at bounding box center [524, 128] width 119 height 22
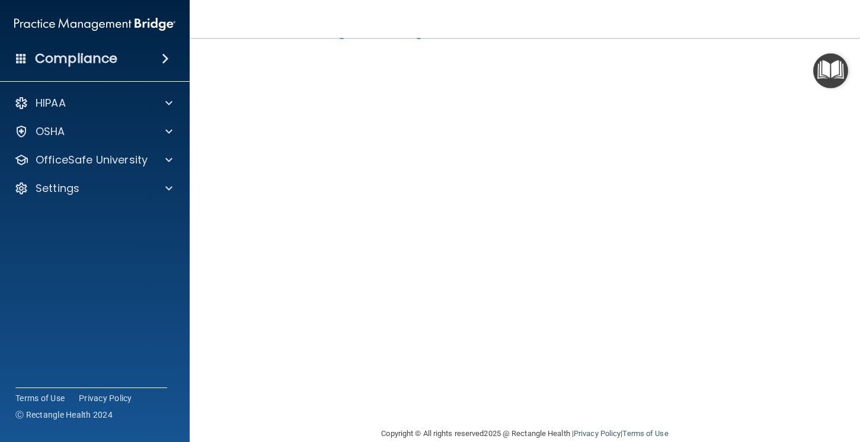
scroll to position [41, 0]
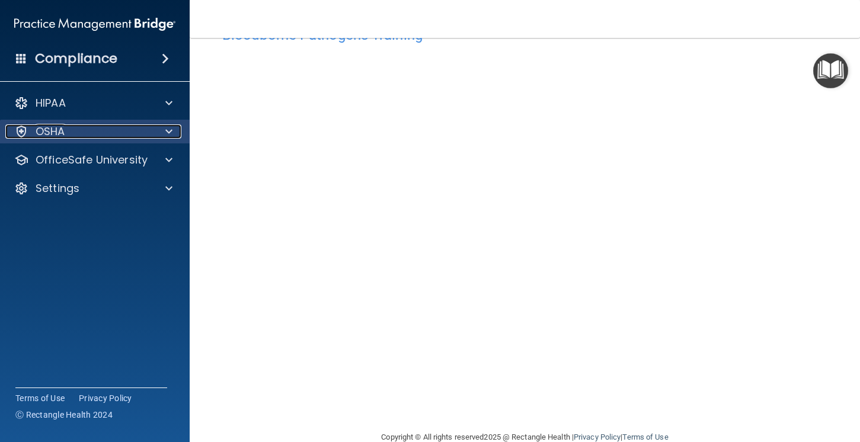
click at [173, 138] on div at bounding box center [167, 131] width 30 height 14
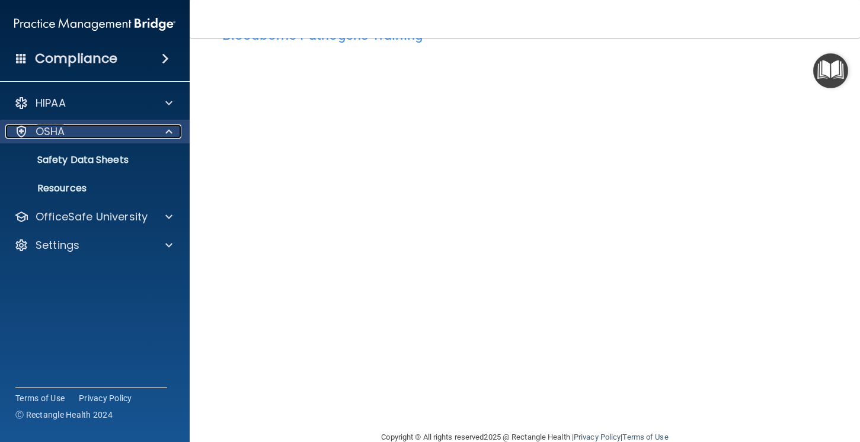
click at [173, 138] on div at bounding box center [167, 131] width 30 height 14
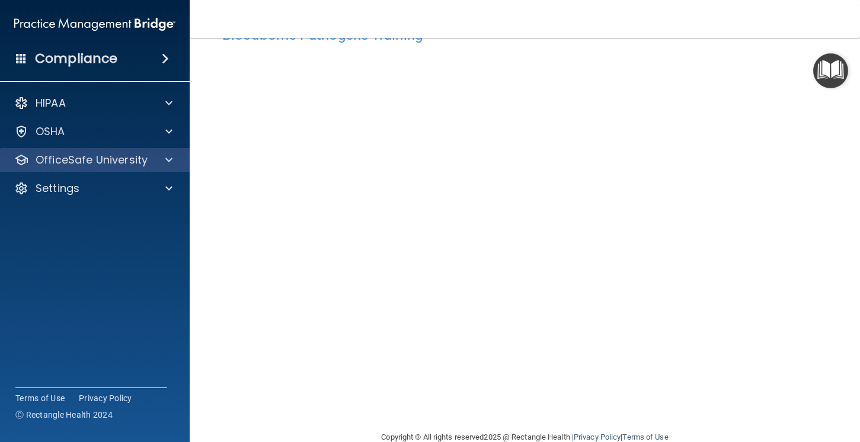
click at [157, 168] on div "OfficeSafe University" at bounding box center [95, 160] width 190 height 24
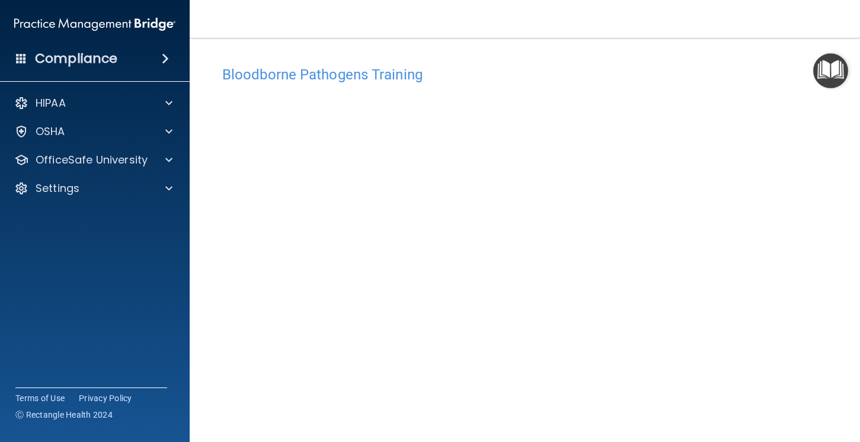
scroll to position [3, 0]
click at [113, 173] on div "HIPAA Documents and Policies Report an Incident Business Associates Emergency P…" at bounding box center [95, 148] width 190 height 123
click at [115, 167] on p "OfficeSafe University" at bounding box center [92, 160] width 112 height 14
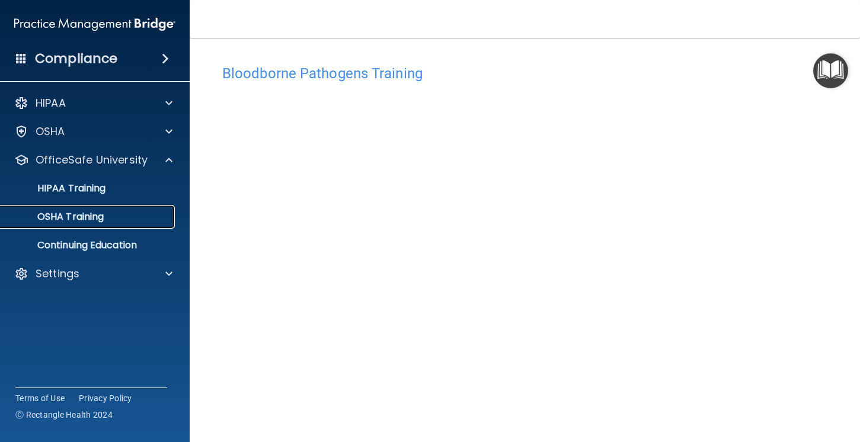
click at [98, 215] on p "OSHA Training" at bounding box center [56, 217] width 96 height 12
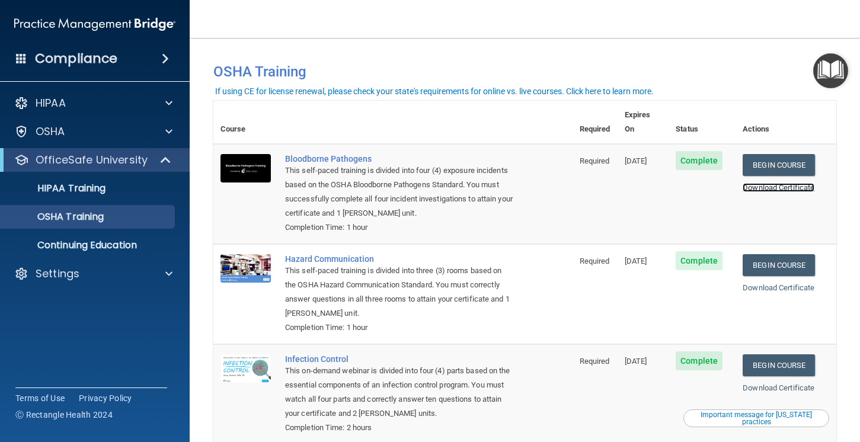
click at [777, 183] on link "Download Certificate" at bounding box center [779, 187] width 72 height 9
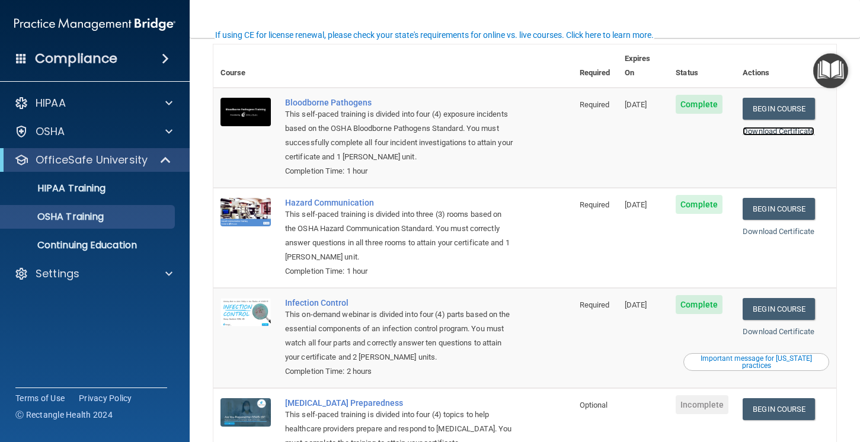
scroll to position [58, 0]
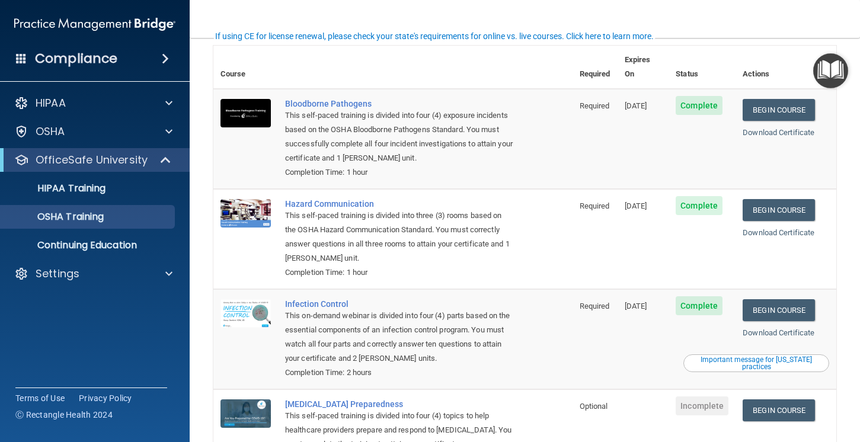
click at [117, 201] on ul "HIPAA Training OSHA Training Continuing Education" at bounding box center [95, 214] width 215 height 85
click at [102, 191] on p "HIPAA Training" at bounding box center [57, 189] width 98 height 12
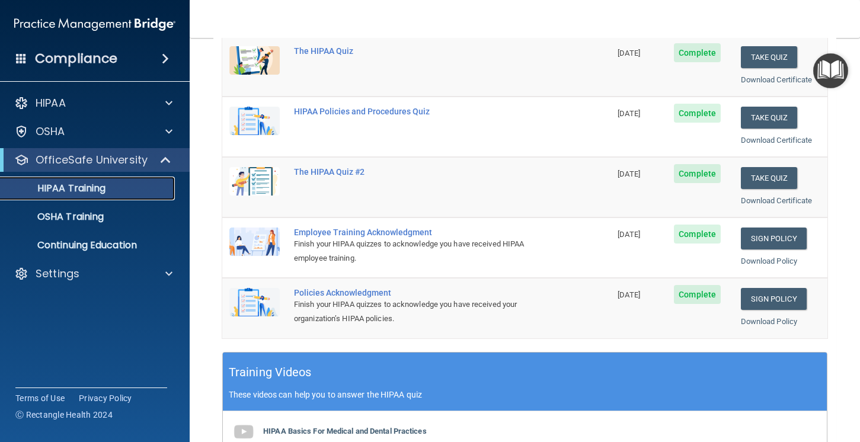
scroll to position [173, 0]
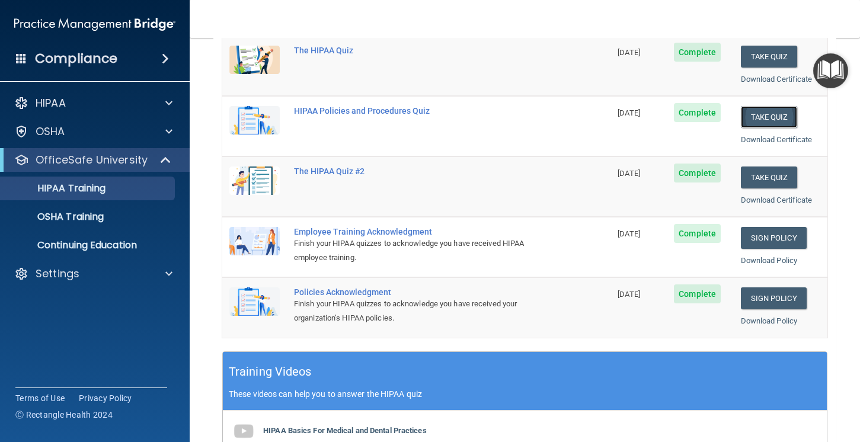
click at [776, 115] on button "Take Quiz" at bounding box center [769, 117] width 57 height 22
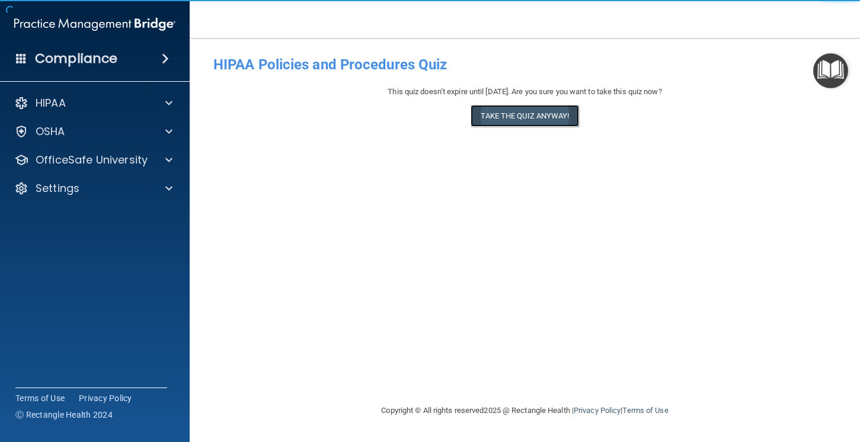
click at [493, 124] on button "Take the quiz anyway!" at bounding box center [525, 116] width 108 height 22
